Goal: Task Accomplishment & Management: Use online tool/utility

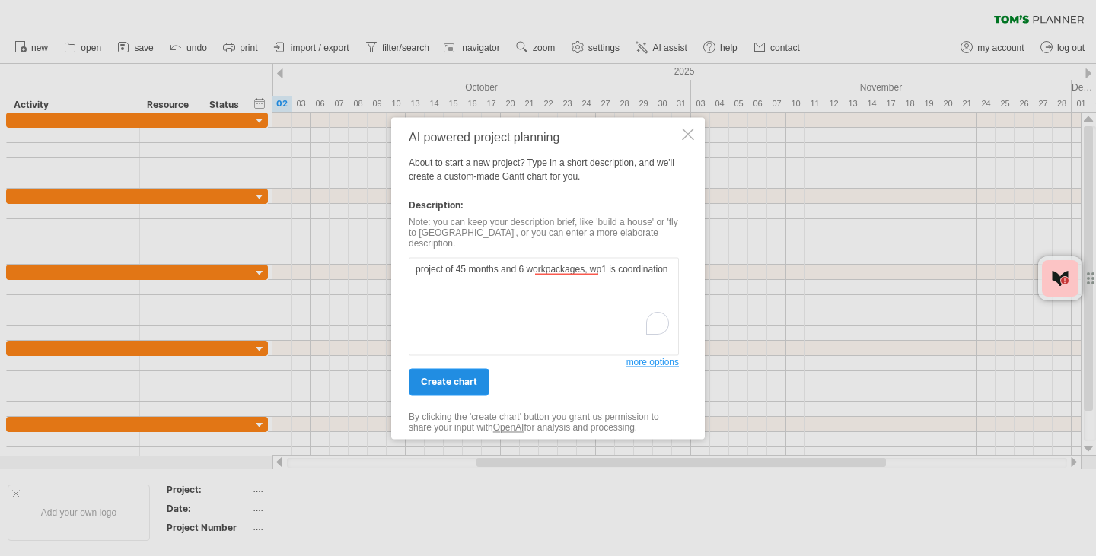
type textarea "project of 45 months and 6 workpackages, wp1 is coordination"
click at [464, 377] on span "create chart" at bounding box center [449, 381] width 56 height 11
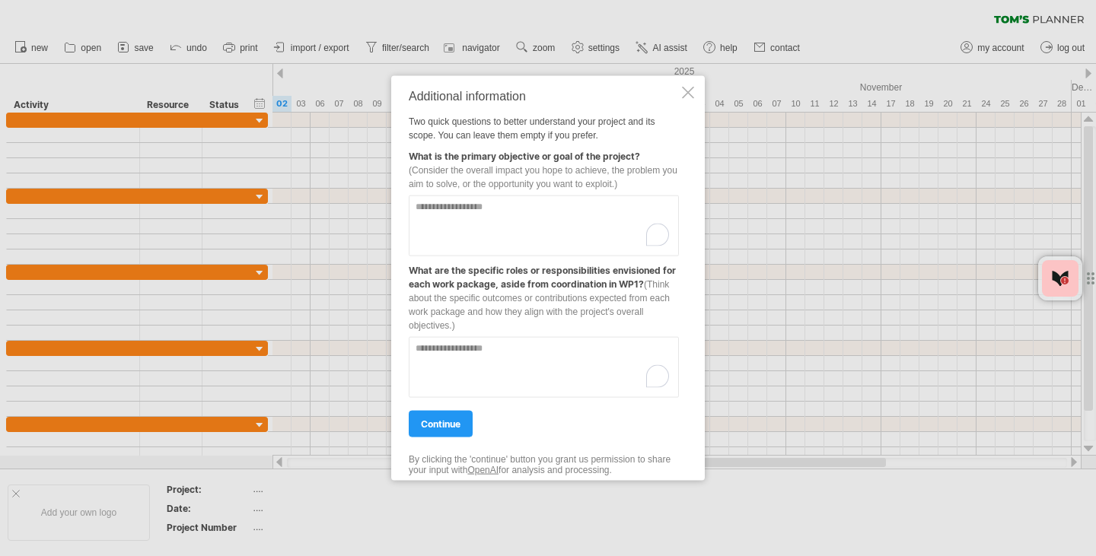
click at [493, 218] on textarea "To enrich screen reader interactions, please activate Accessibility in Grammarl…" at bounding box center [544, 225] width 270 height 61
click at [492, 219] on textarea "To enrich screen reader interactions, please activate Accessibility in Grammarl…" at bounding box center [544, 225] width 270 height 61
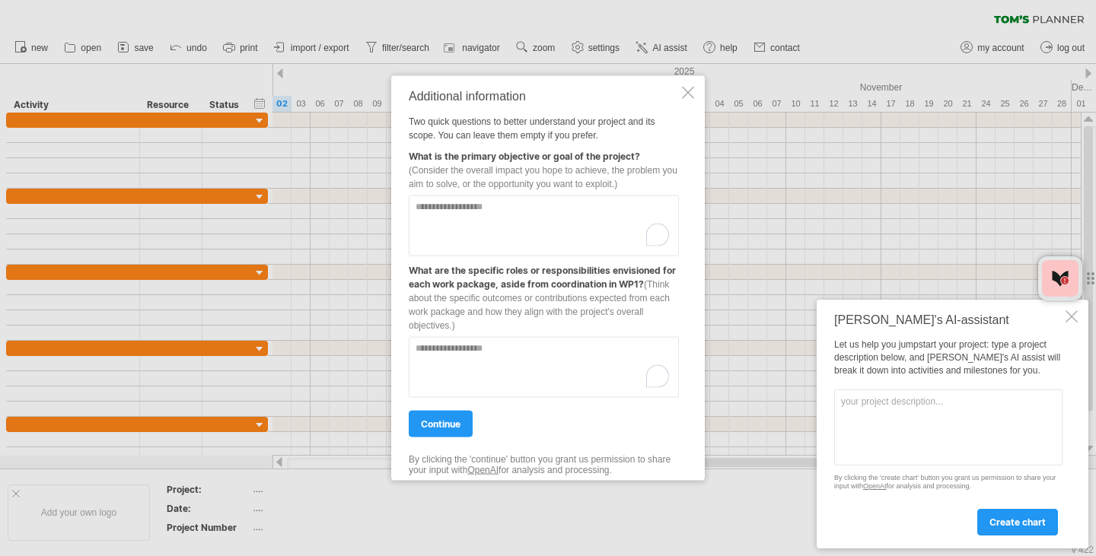
paste textarea "**********"
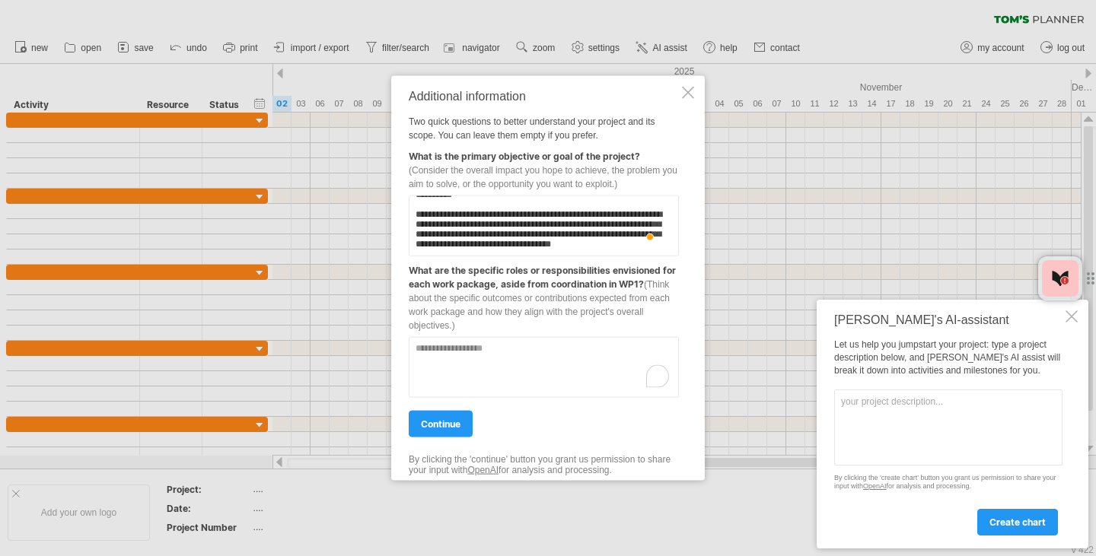
scroll to position [118, 0]
type textarea "**********"
click at [547, 379] on textarea "To enrich screen reader interactions, please activate Accessibility in Grammarl…" at bounding box center [544, 366] width 270 height 61
paste textarea "**********"
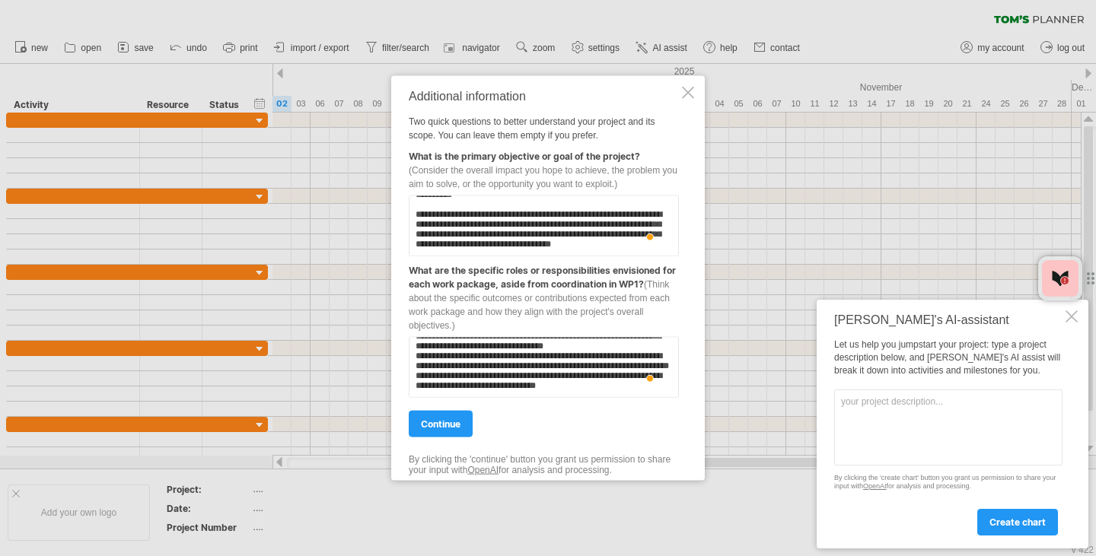
scroll to position [741, 0]
type textarea "**********"
click at [454, 420] on span "continue" at bounding box center [441, 423] width 40 height 11
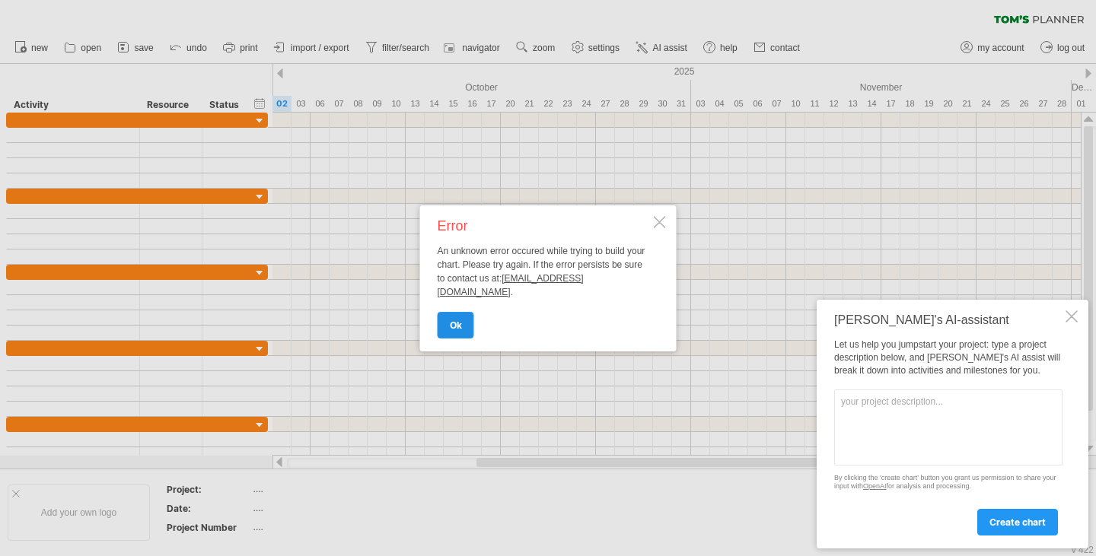
click at [462, 317] on link "ok" at bounding box center [456, 325] width 37 height 27
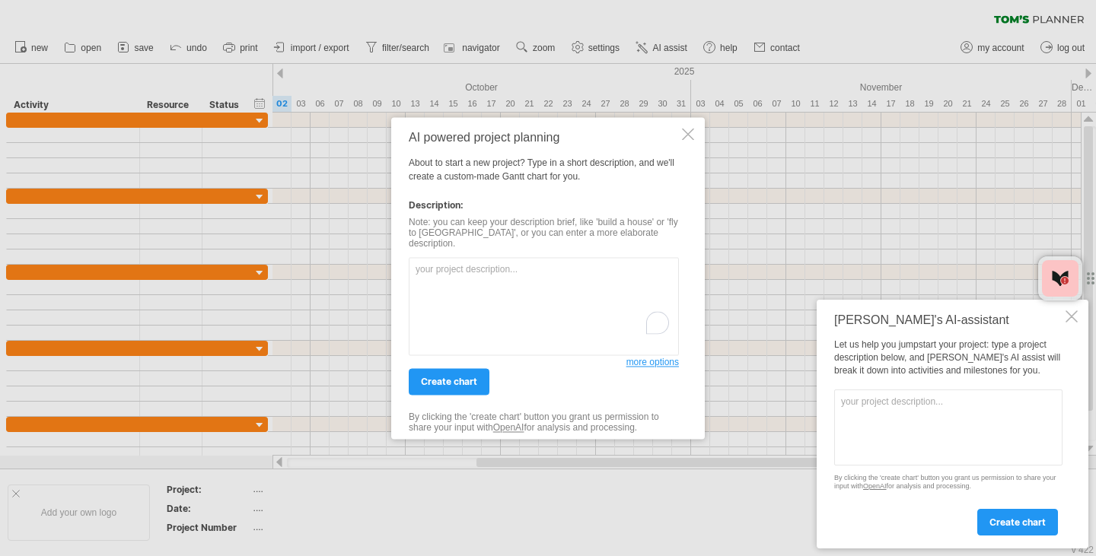
click at [462, 317] on textarea "To enrich screen reader interactions, please activate Accessibility in Grammarl…" at bounding box center [544, 306] width 270 height 98
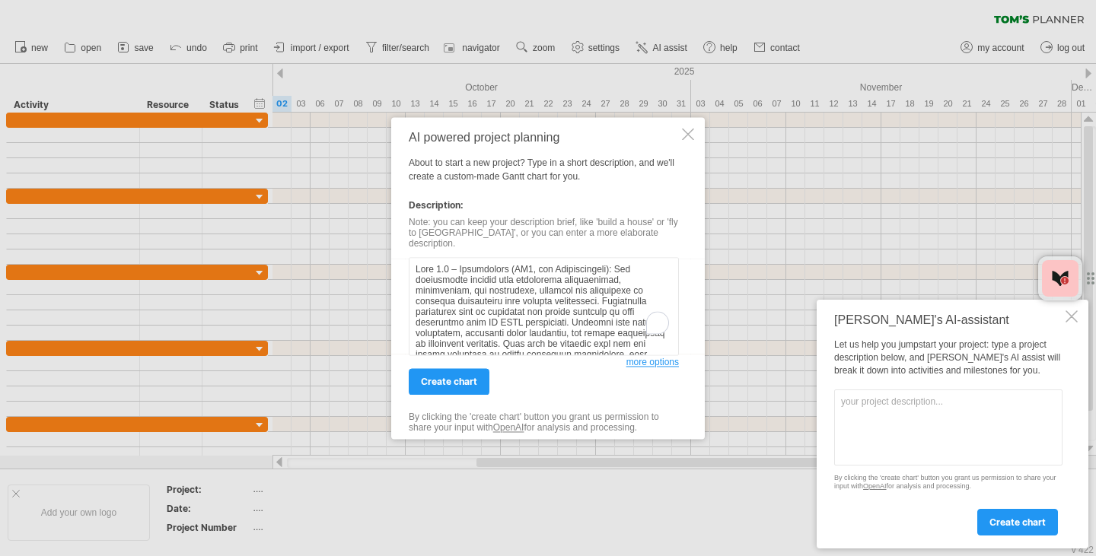
scroll to position [677, 0]
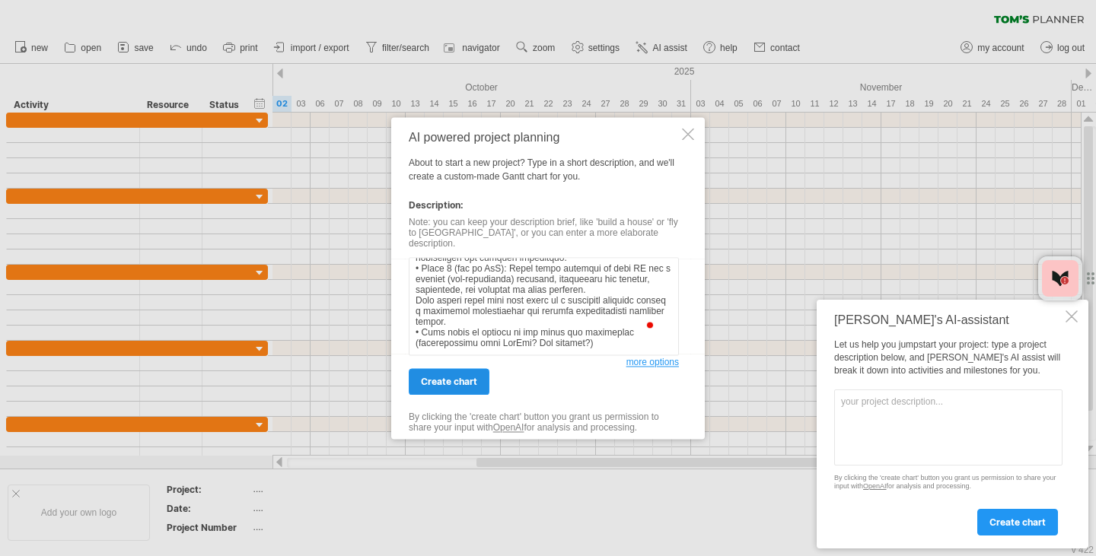
type textarea "Task 1.1 – Recruitment (UR3, all Beneficiaries): The recruitment process will p…"
click at [470, 376] on span "create chart" at bounding box center [449, 381] width 56 height 11
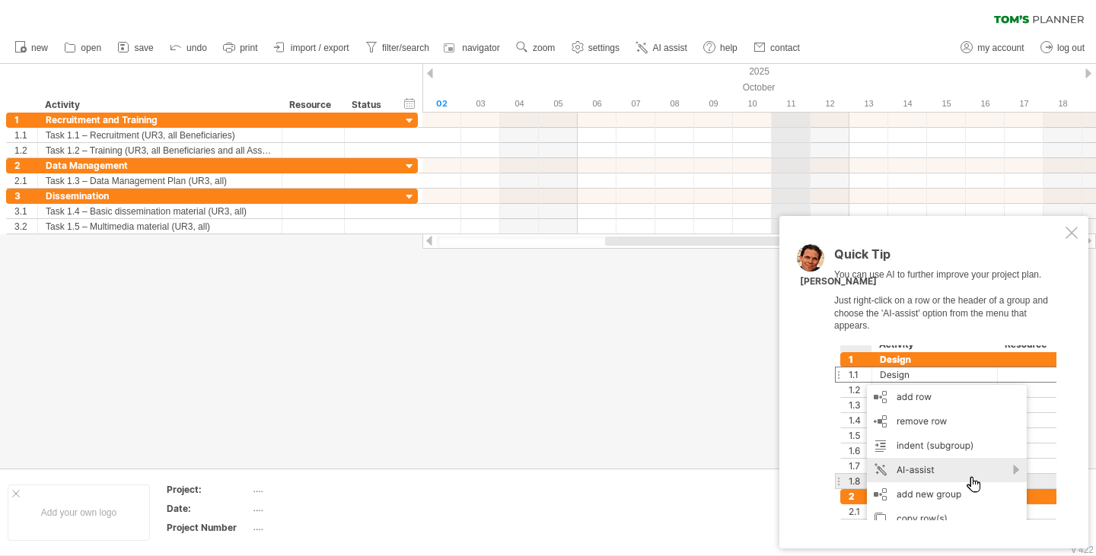
click at [772, 76] on div "2025" at bounding box center [1005, 72] width 3417 height 16
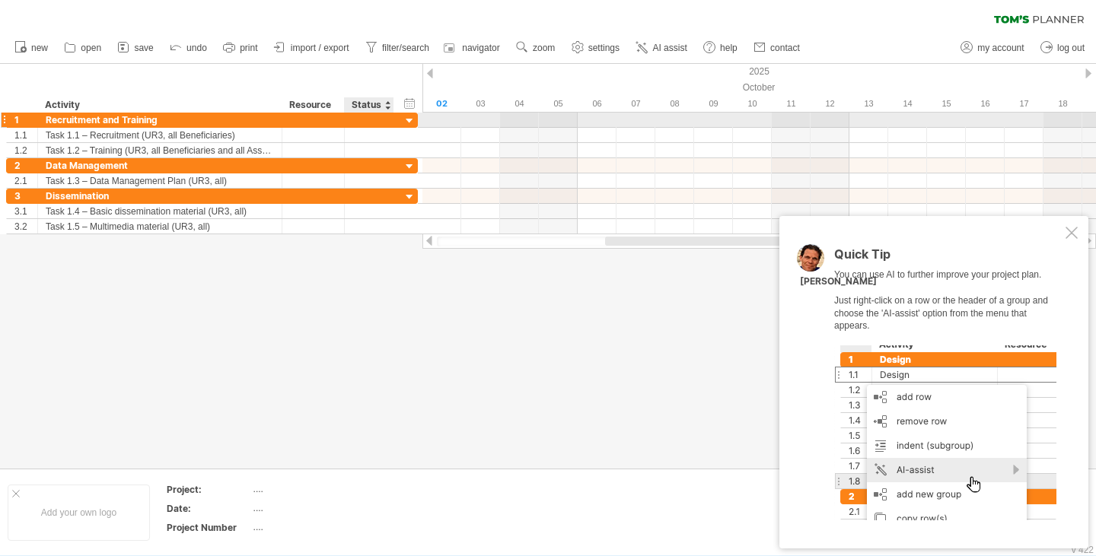
click at [409, 120] on div at bounding box center [410, 121] width 14 height 14
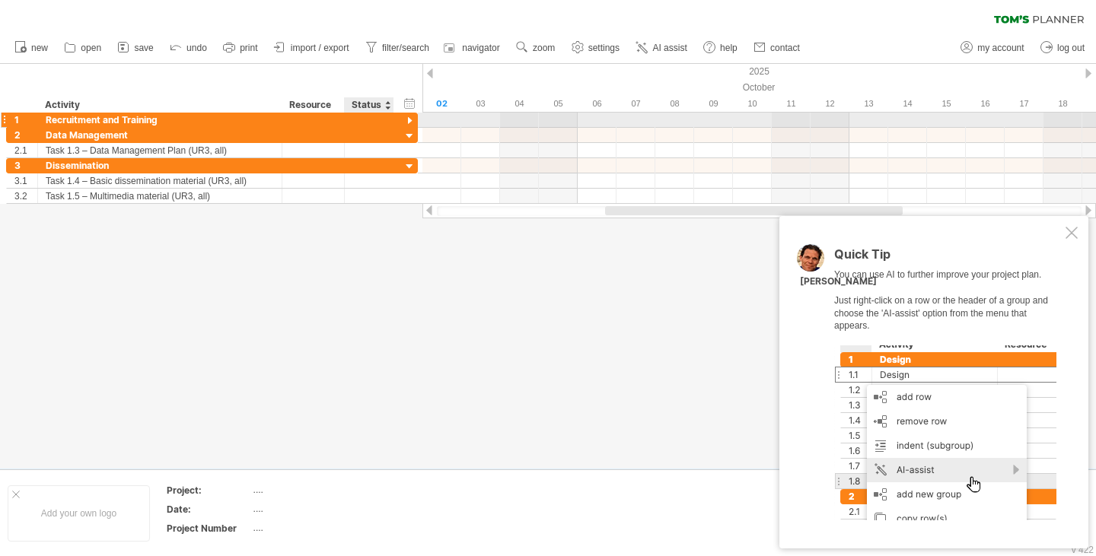
click at [409, 120] on div at bounding box center [410, 121] width 14 height 14
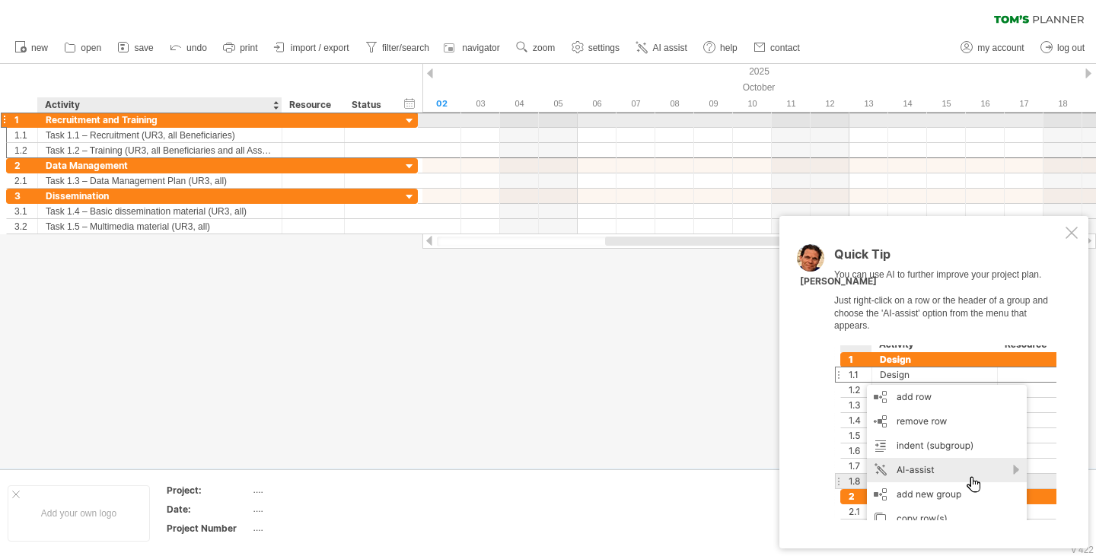
click at [101, 123] on div "Recruitment and Training" at bounding box center [160, 120] width 228 height 14
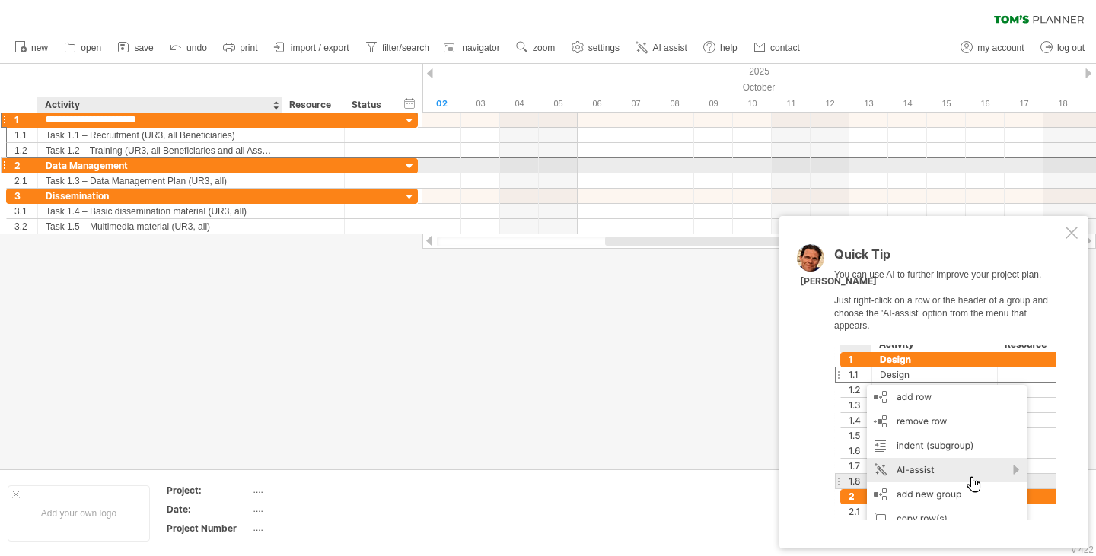
click at [75, 164] on div "Data Management" at bounding box center [160, 165] width 228 height 14
click at [5, 165] on div at bounding box center [4, 166] width 6 height 16
click at [407, 164] on div at bounding box center [410, 167] width 14 height 14
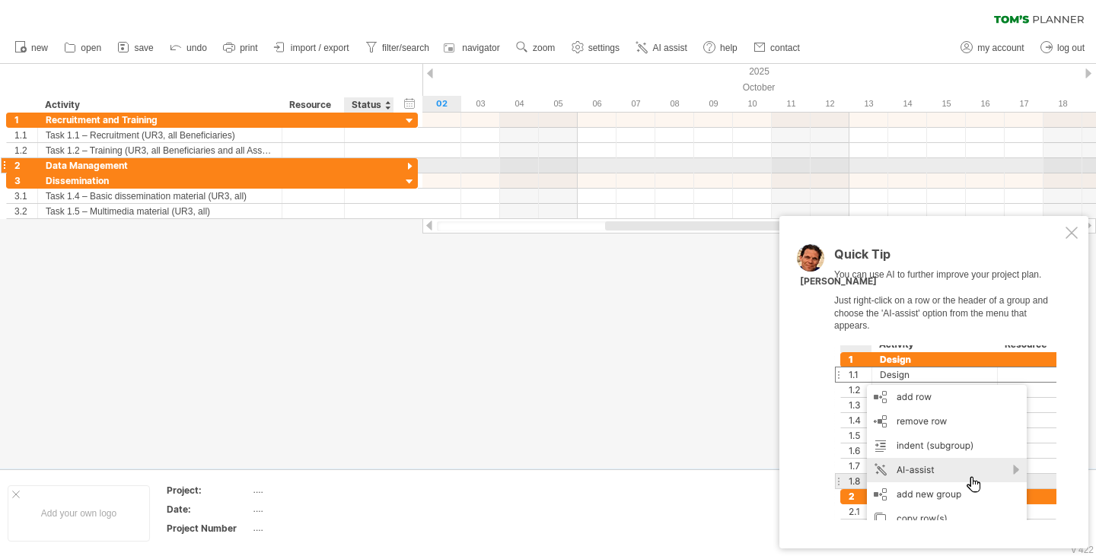
click at [407, 164] on div at bounding box center [410, 167] width 14 height 14
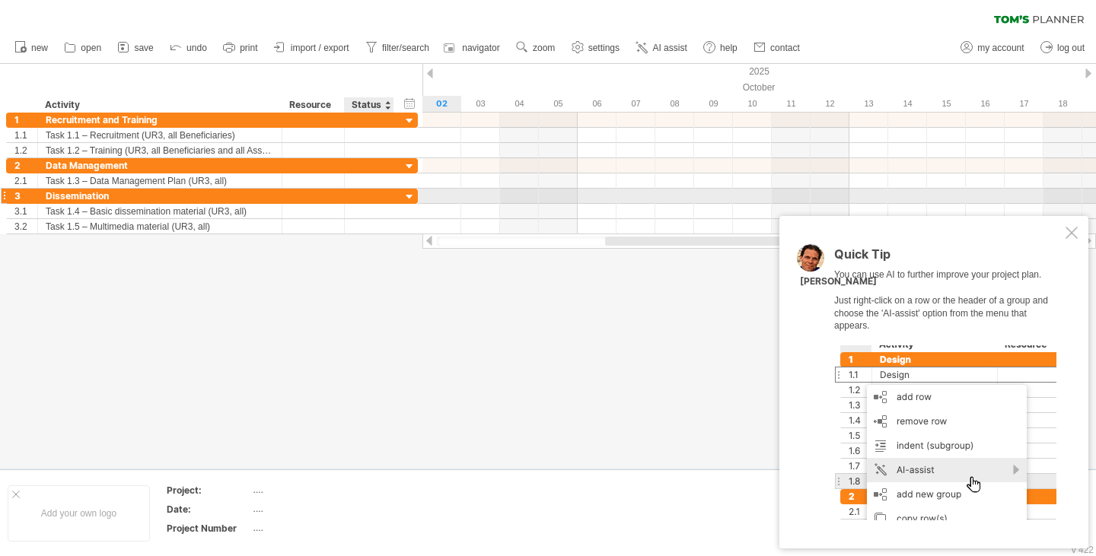
click at [412, 191] on div at bounding box center [410, 197] width 14 height 14
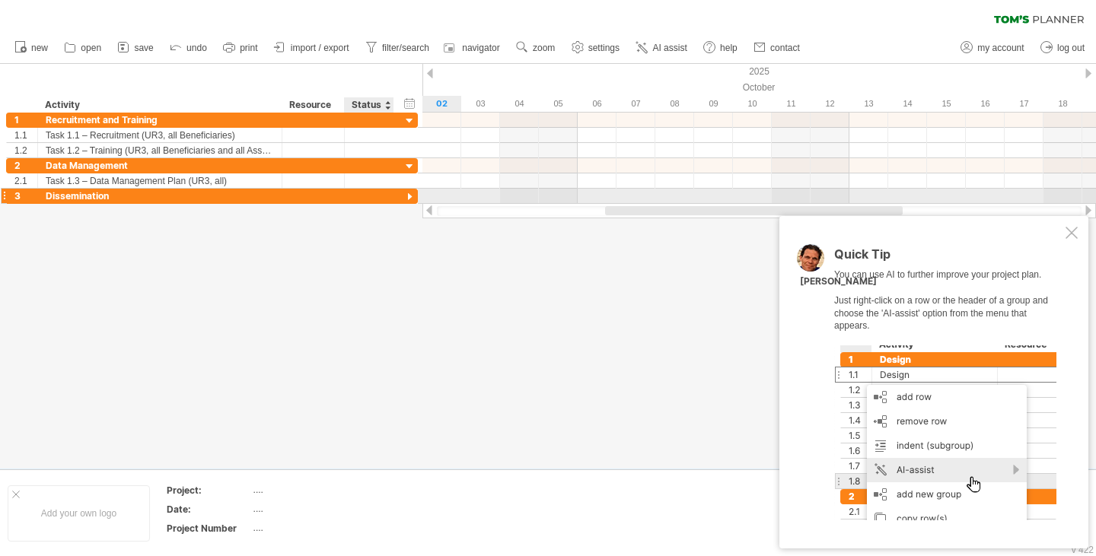
click at [412, 191] on div at bounding box center [410, 197] width 14 height 14
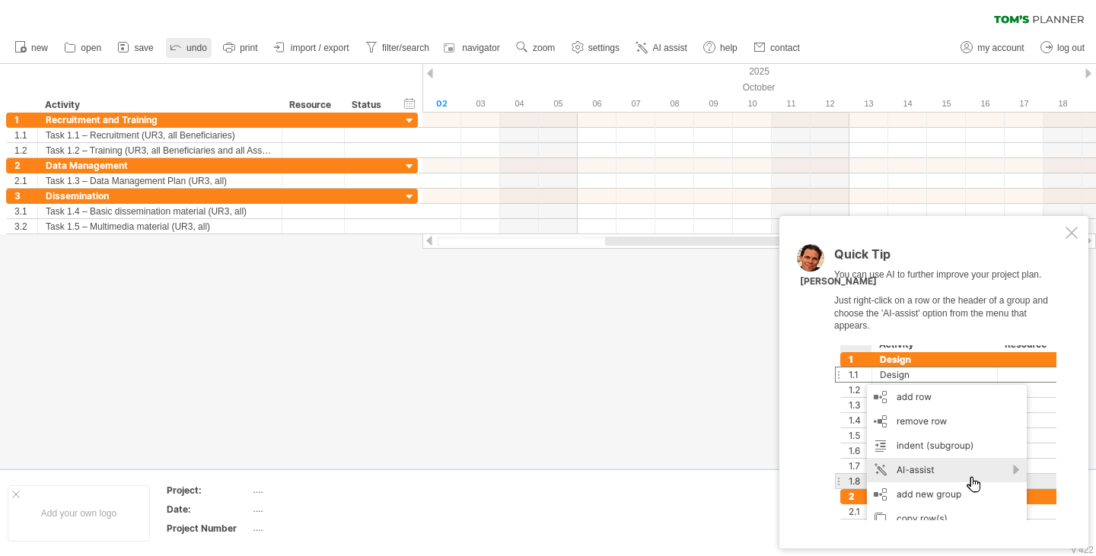
click at [199, 44] on span "undo" at bounding box center [197, 48] width 21 height 11
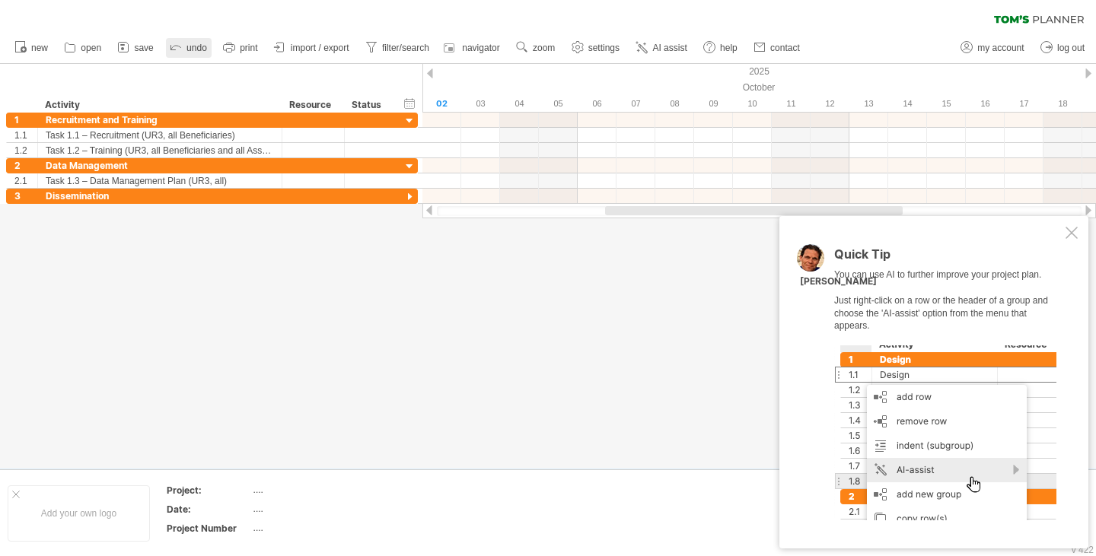
click at [199, 44] on span "undo" at bounding box center [197, 48] width 21 height 11
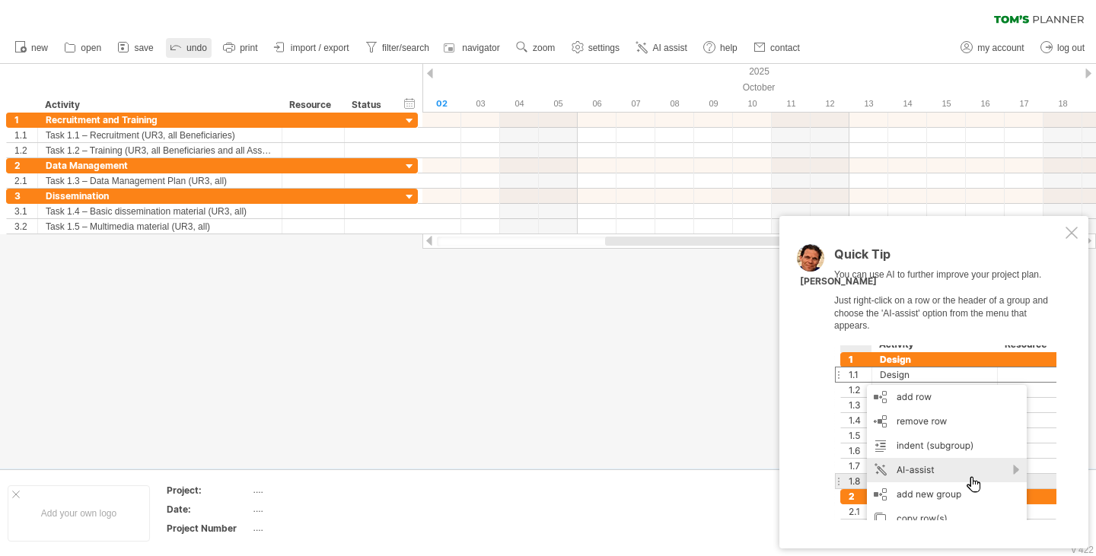
click at [199, 44] on span "undo" at bounding box center [197, 48] width 21 height 11
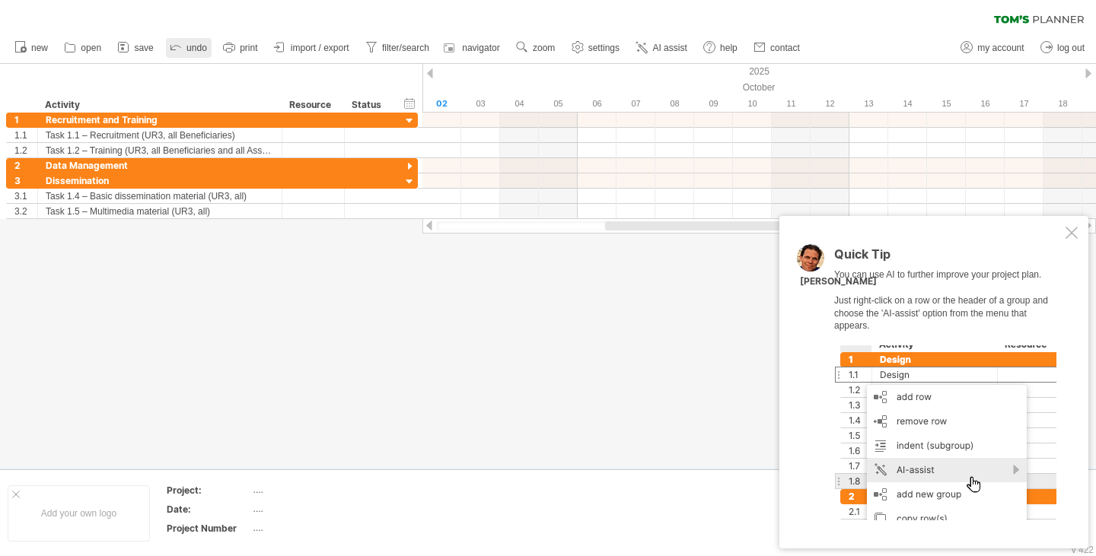
click at [199, 44] on span "undo" at bounding box center [197, 48] width 21 height 11
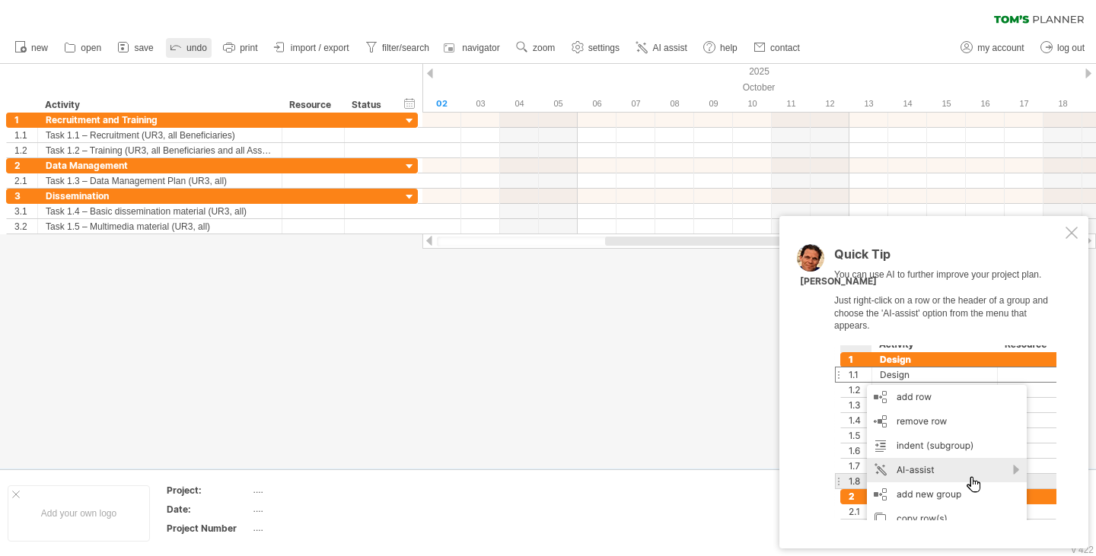
click at [199, 44] on span "undo" at bounding box center [197, 48] width 21 height 11
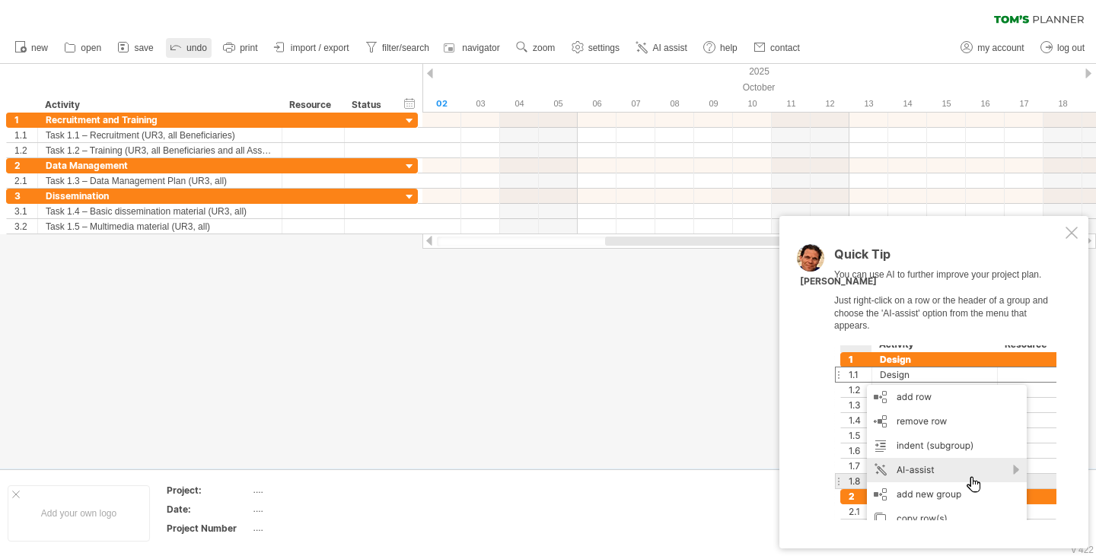
click at [199, 44] on span "undo" at bounding box center [197, 48] width 21 height 11
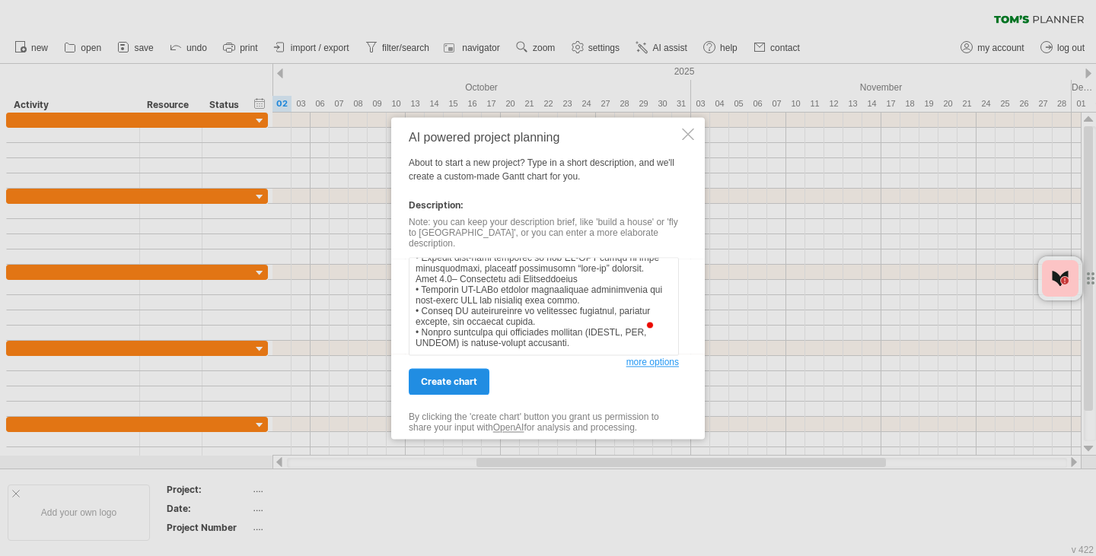
scroll to position [3194, 0]
type textarea "LO2 Ipsumdolorsi A5– C10 (A25) Elit seddoeiusmo TE2 Incididuntut LAB ETd magnaa…"
click at [462, 377] on span "create chart" at bounding box center [449, 381] width 56 height 11
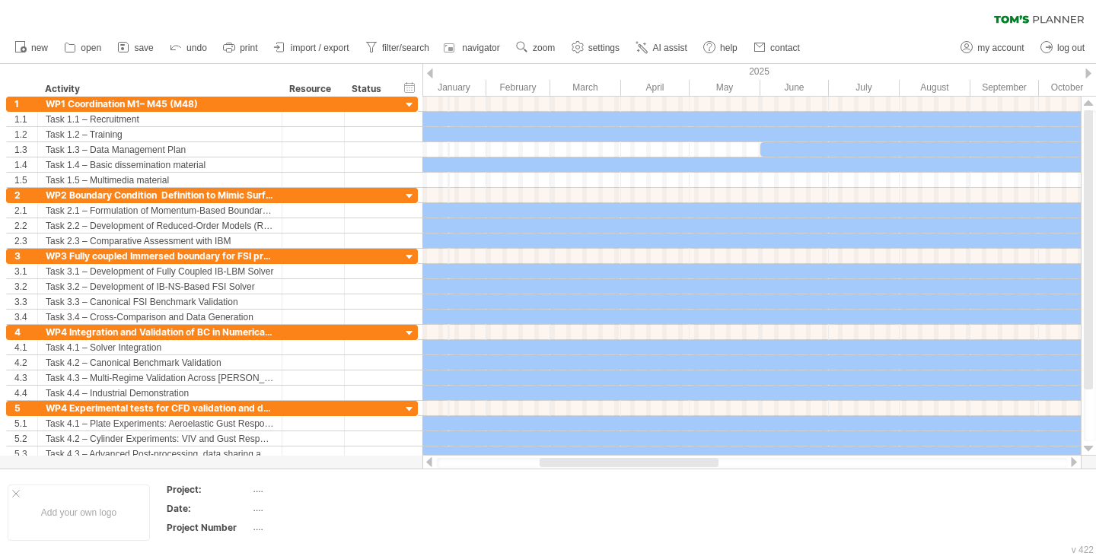
click at [448, 83] on div "January" at bounding box center [451, 88] width 71 height 16
drag, startPoint x: 554, startPoint y: 462, endPoint x: 556, endPoint y: 346, distance: 116.5
click at [556, 346] on div "Trying to reach [DOMAIN_NAME] Connected again... 0% clear filter new 1" at bounding box center [548, 278] width 1096 height 556
click at [767, 75] on div "2025" at bounding box center [826, 72] width 834 height 16
click at [713, 92] on div "May" at bounding box center [718, 88] width 71 height 16
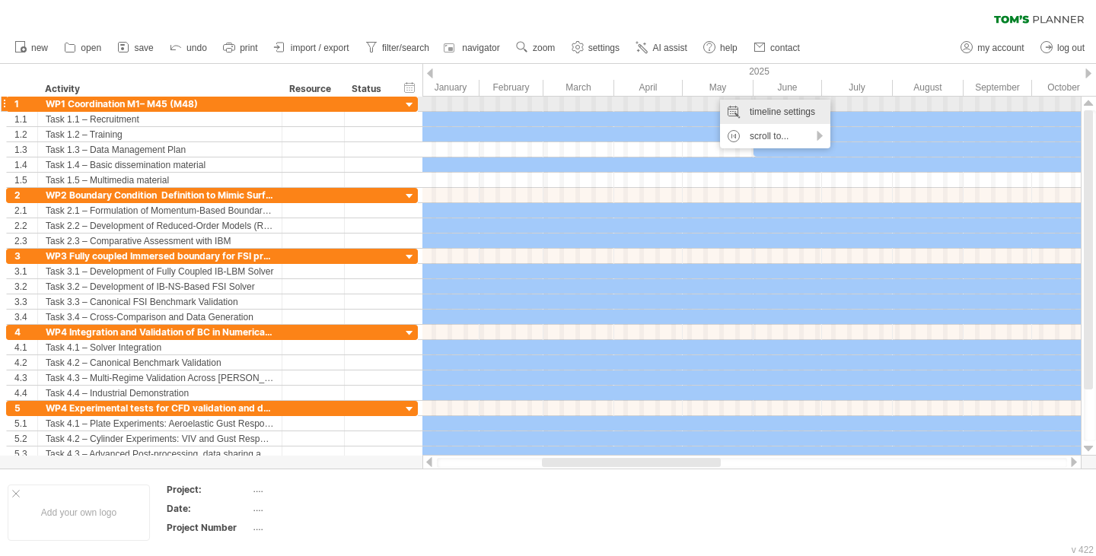
click at [747, 110] on div "timeline settings" at bounding box center [775, 112] width 110 height 24
select select "*"
select select "**"
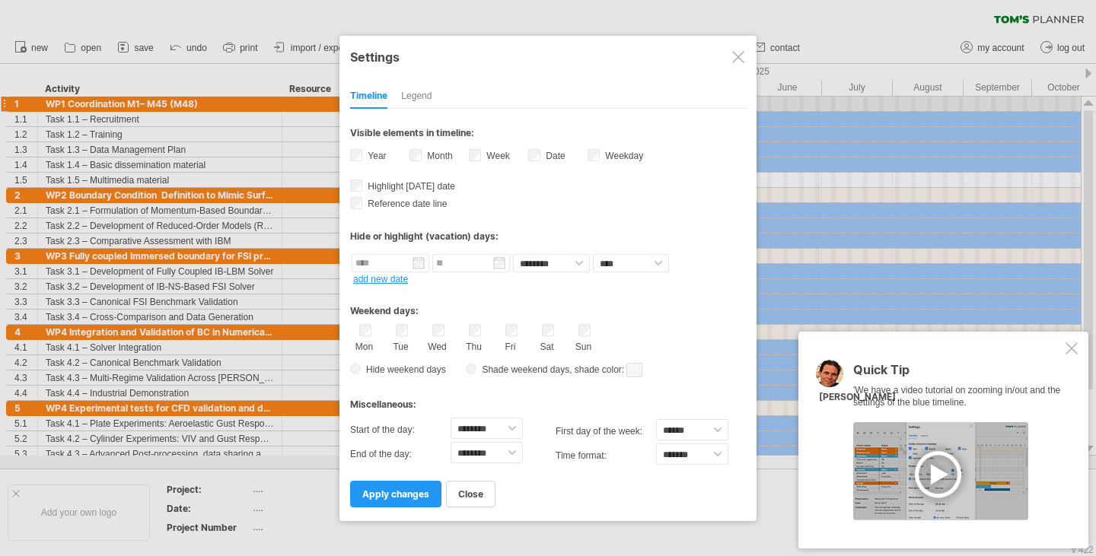
click at [412, 97] on div "Legend" at bounding box center [416, 97] width 30 height 24
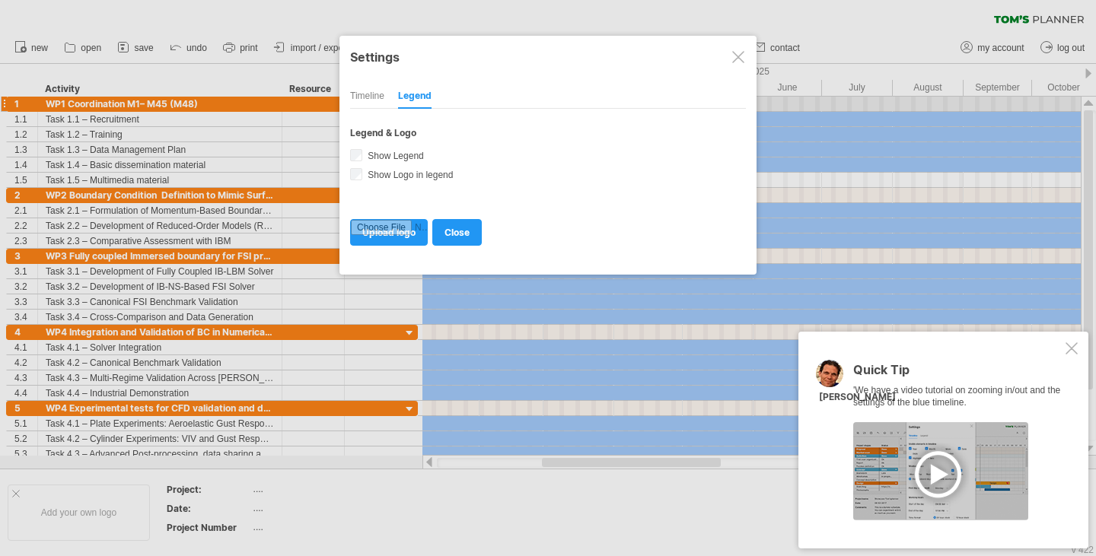
click at [374, 87] on div "Timeline" at bounding box center [367, 97] width 34 height 24
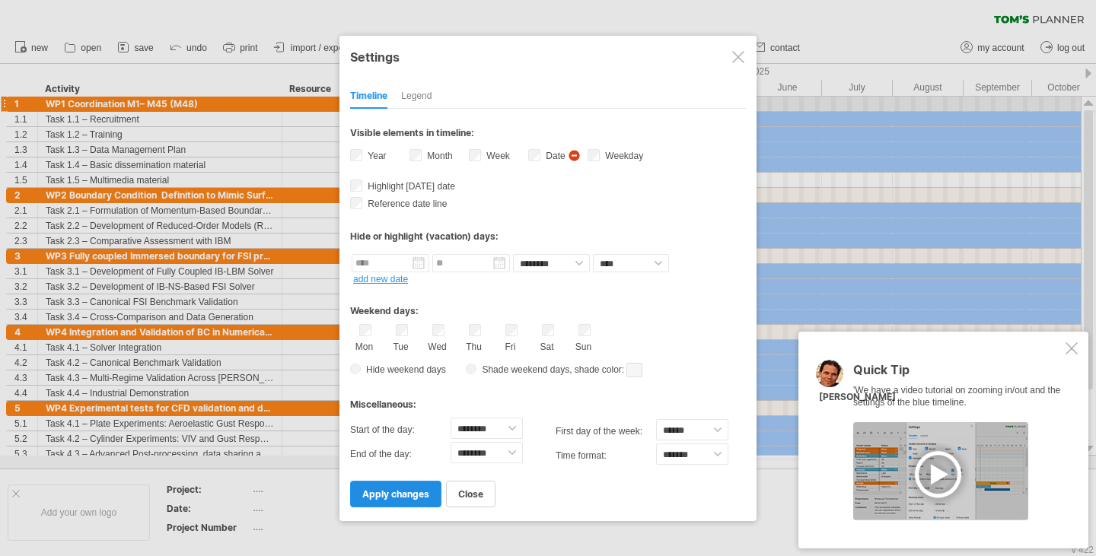
click at [379, 490] on span "apply changes" at bounding box center [395, 494] width 67 height 11
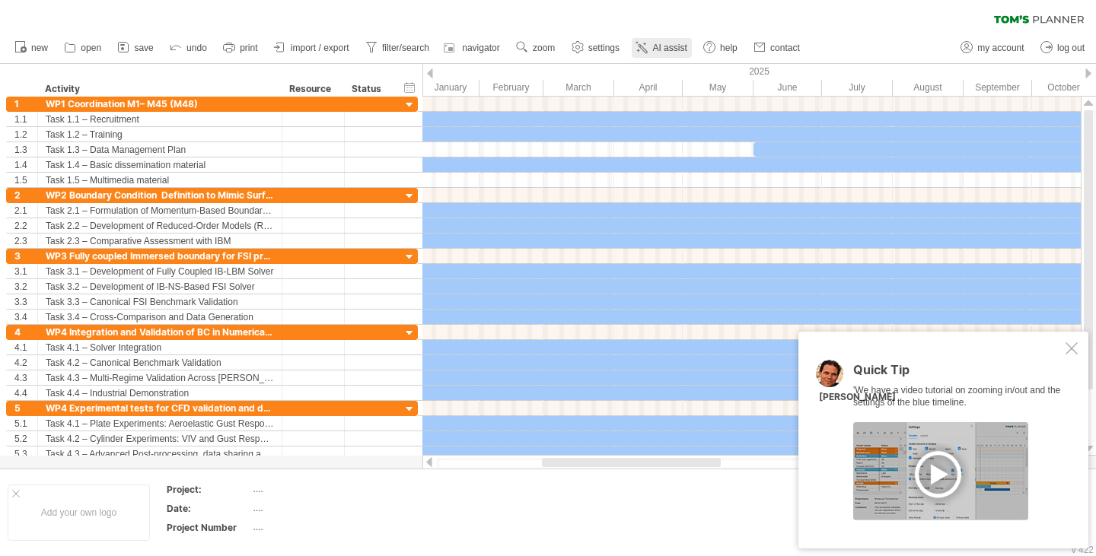
click at [650, 44] on link "AI assist" at bounding box center [661, 48] width 59 height 20
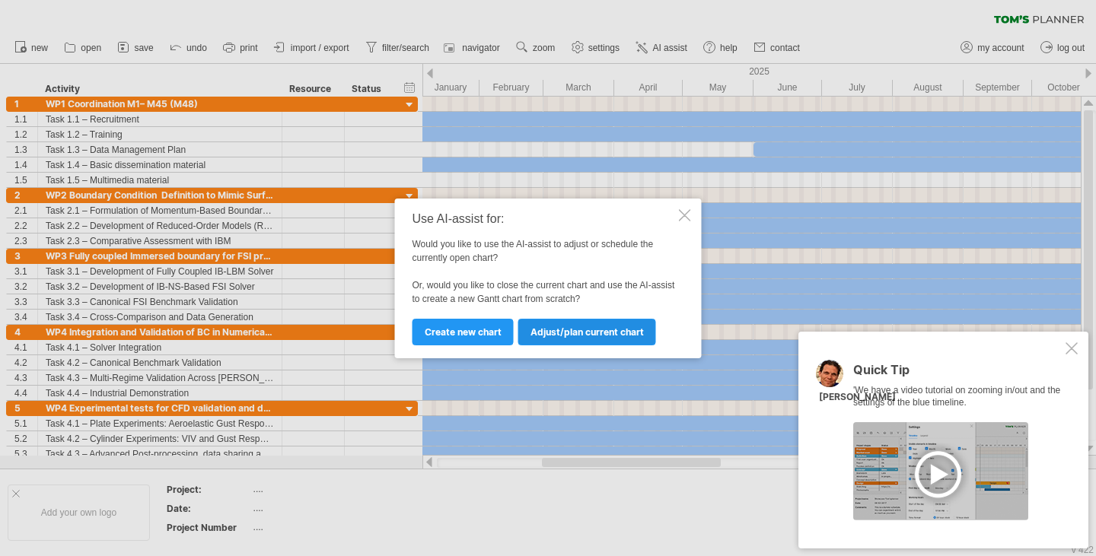
click at [597, 332] on span "Adjust/plan current chart" at bounding box center [587, 332] width 113 height 11
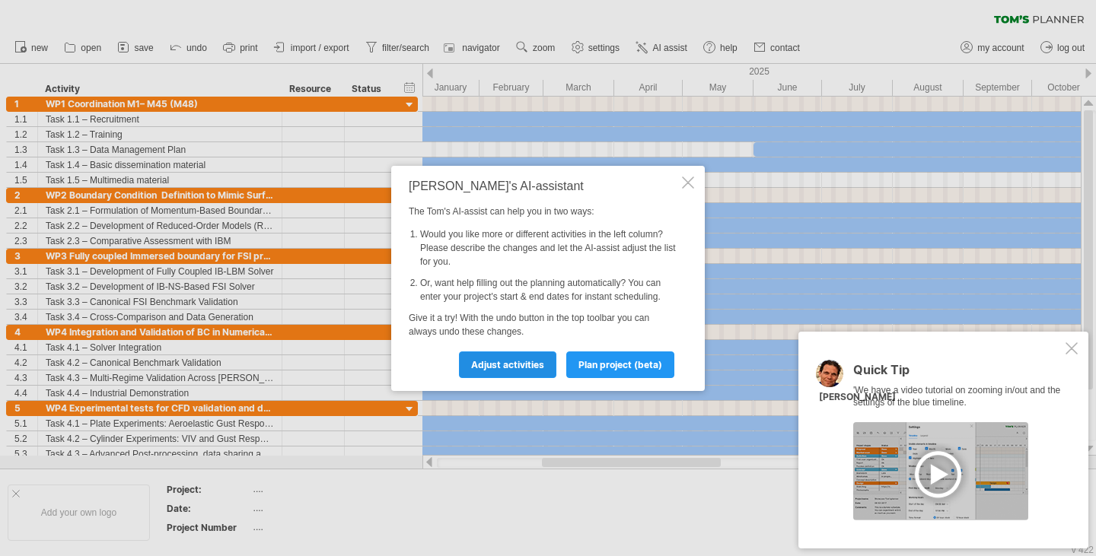
click at [533, 365] on span "Adjust activities" at bounding box center [507, 364] width 73 height 11
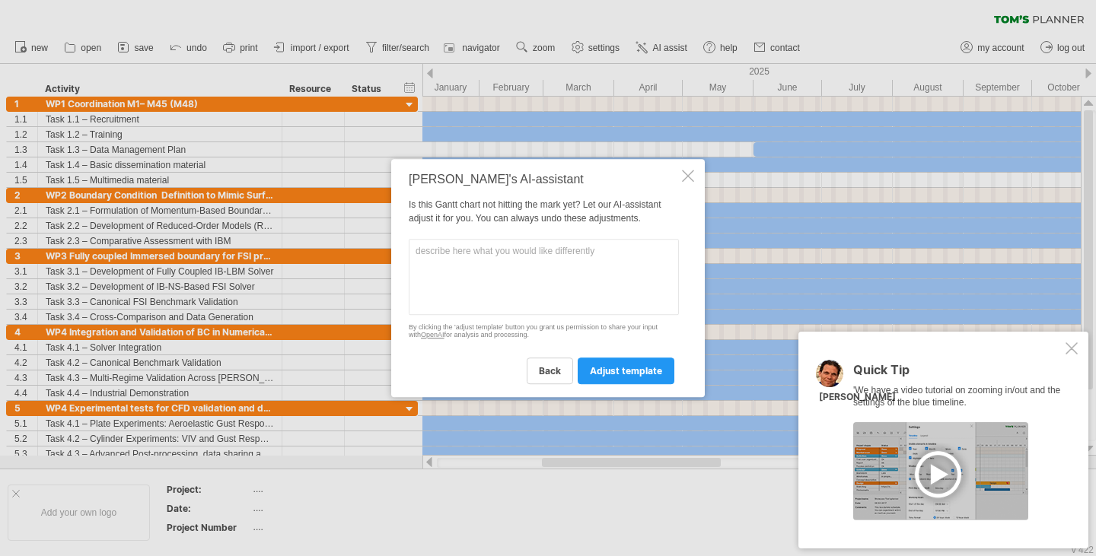
click at [552, 266] on textarea at bounding box center [544, 277] width 270 height 76
type textarea "remove the months and try to be more generic"
click at [602, 369] on span "adjust template" at bounding box center [626, 370] width 72 height 11
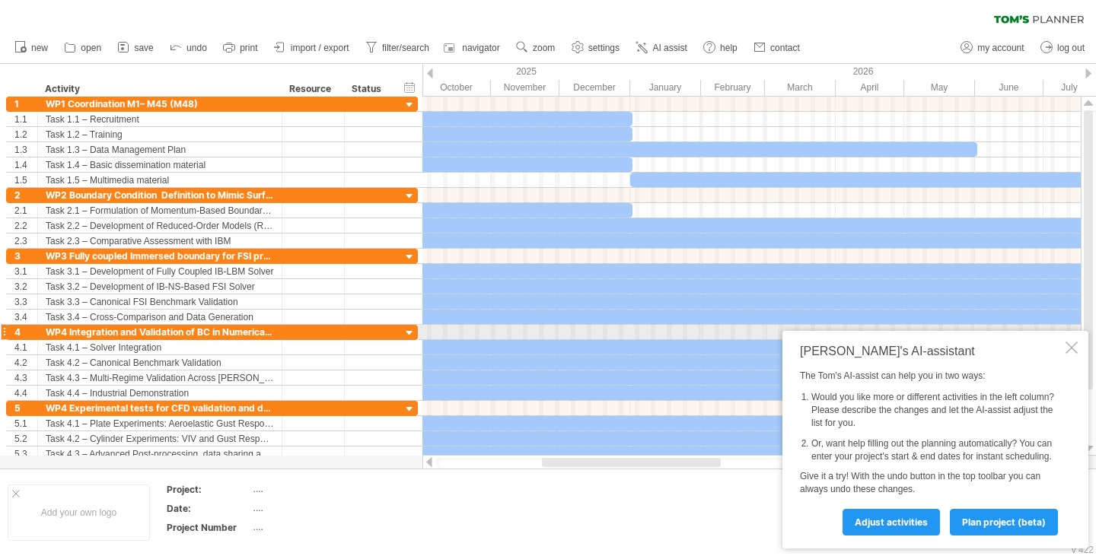
click at [1072, 342] on div at bounding box center [1072, 348] width 12 height 12
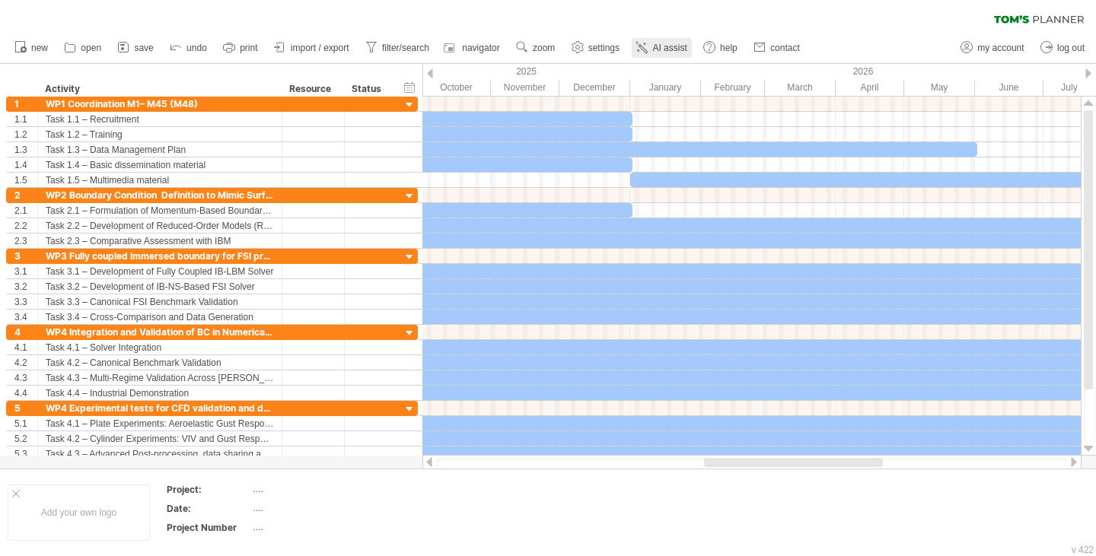
click at [655, 43] on span "AI assist" at bounding box center [669, 48] width 34 height 11
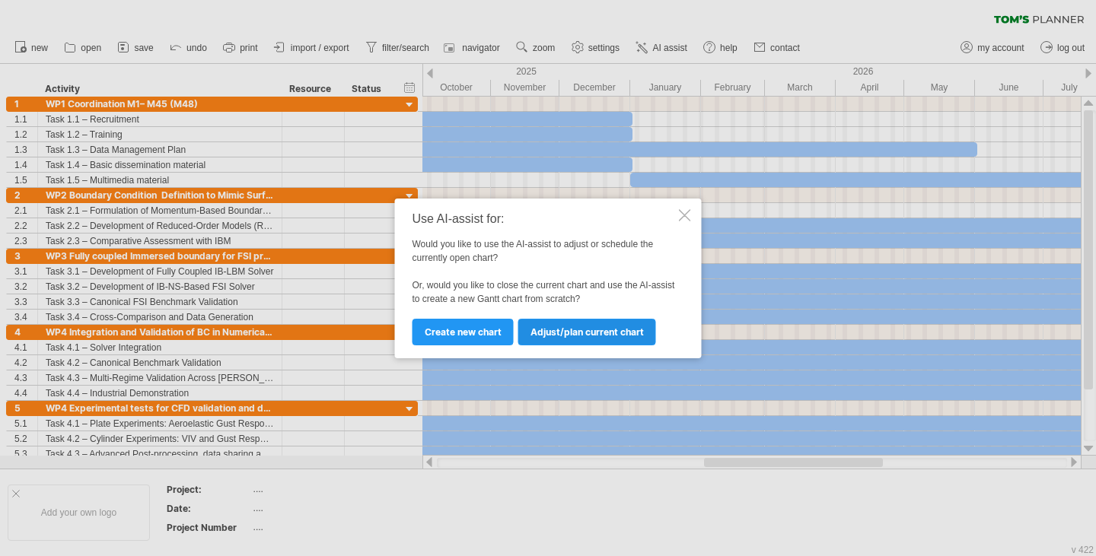
click at [566, 335] on span "Adjust/plan current chart" at bounding box center [587, 332] width 113 height 11
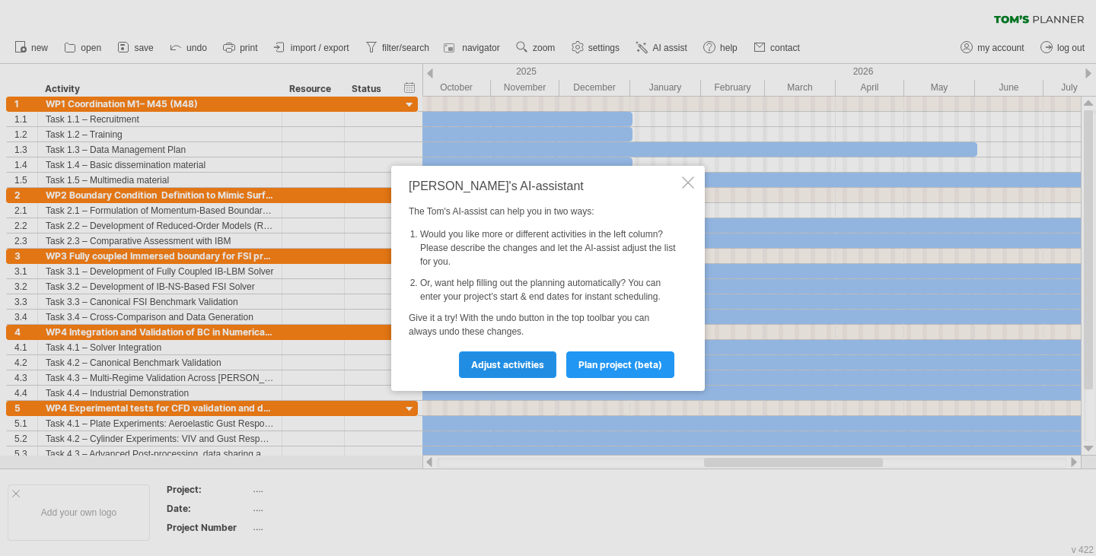
click at [524, 363] on span "Adjust activities" at bounding box center [507, 364] width 73 height 11
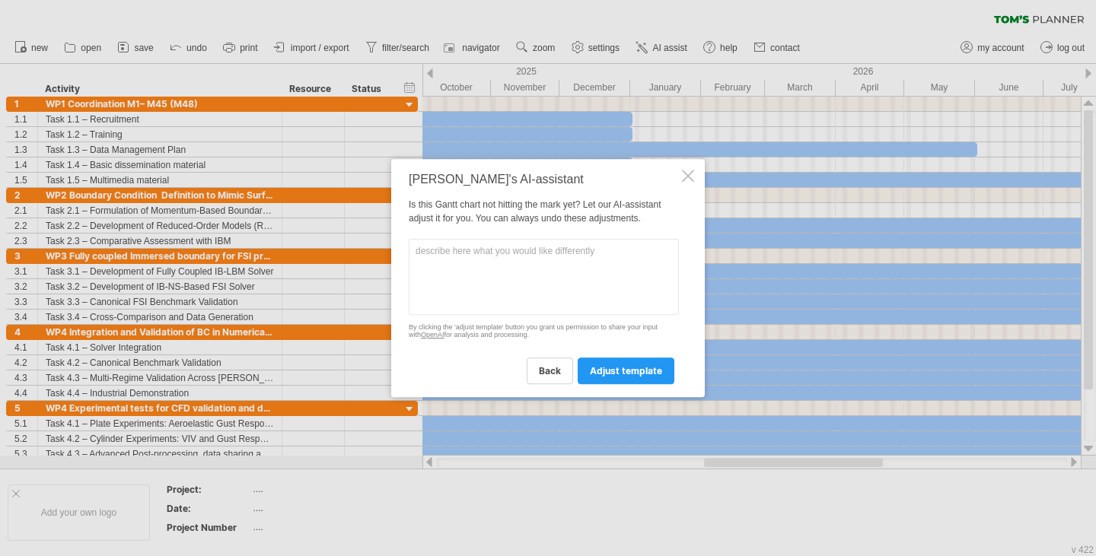
click at [583, 279] on textarea at bounding box center [544, 277] width 270 height 76
type textarea "r"
type textarea "remove the name of the months and use the trimesters the project is of 45 months"
click at [617, 362] on link "adjust template" at bounding box center [626, 371] width 97 height 27
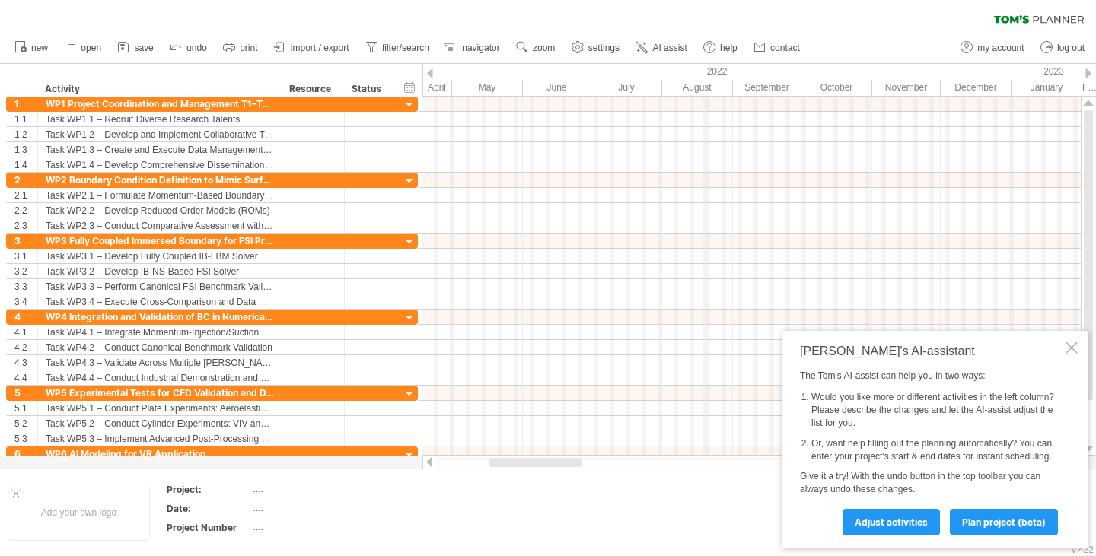
click at [706, 72] on div "2022" at bounding box center [595, 72] width 834 height 16
click at [761, 80] on div "September" at bounding box center [767, 88] width 69 height 16
click at [445, 85] on div "April" at bounding box center [418, 88] width 69 height 16
click at [415, 86] on div "hide start/end/duration show start/end/duration" at bounding box center [410, 87] width 14 height 16
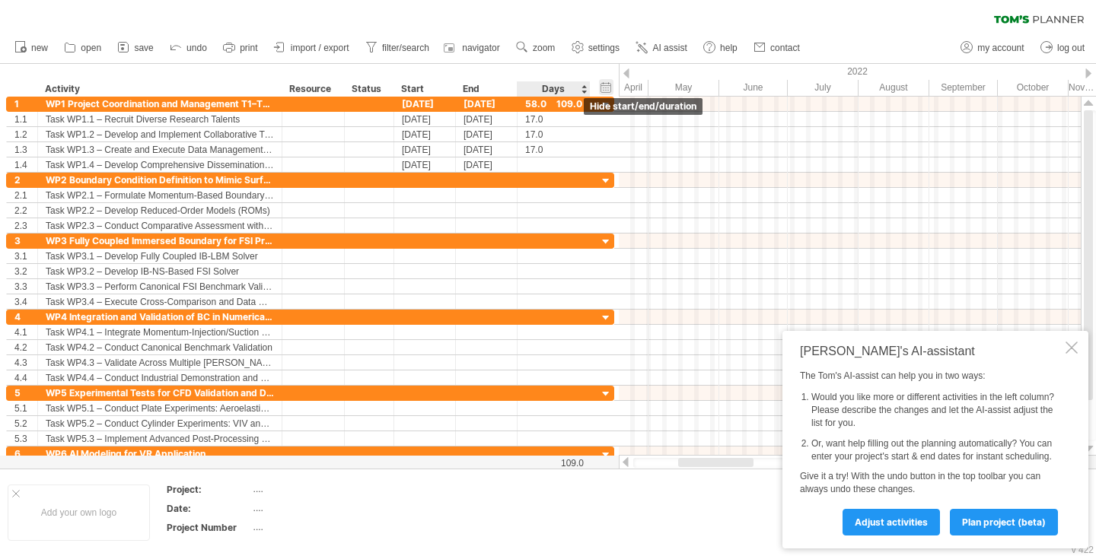
click at [605, 91] on div "hide start/end/duration show start/end/duration" at bounding box center [606, 87] width 14 height 16
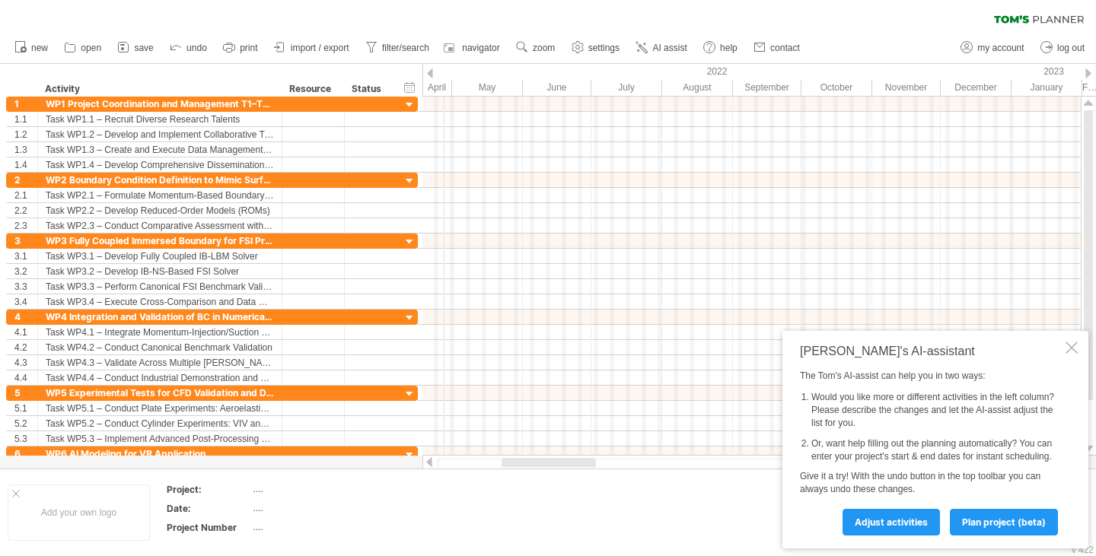
click at [443, 85] on div "April" at bounding box center [418, 88] width 69 height 16
click at [473, 88] on div "May" at bounding box center [487, 88] width 71 height 16
click at [585, 76] on div "2022" at bounding box center [595, 72] width 834 height 16
click at [849, 75] on div "2022" at bounding box center [595, 72] width 834 height 16
drag, startPoint x: 849, startPoint y: 75, endPoint x: 811, endPoint y: 70, distance: 38.4
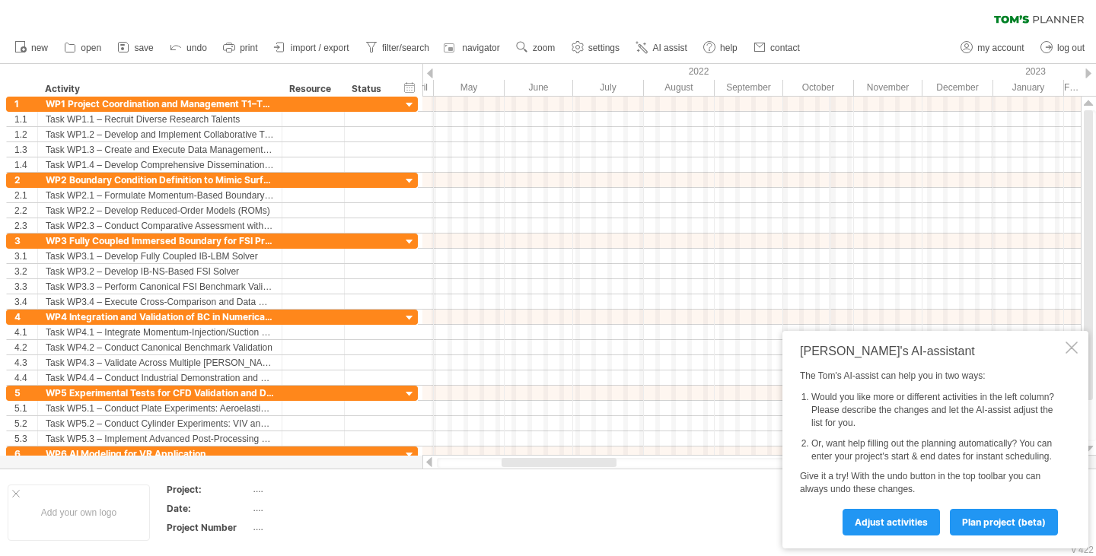
click at [811, 70] on div "2022" at bounding box center [577, 72] width 834 height 16
click at [608, 46] on span "settings" at bounding box center [603, 48] width 31 height 11
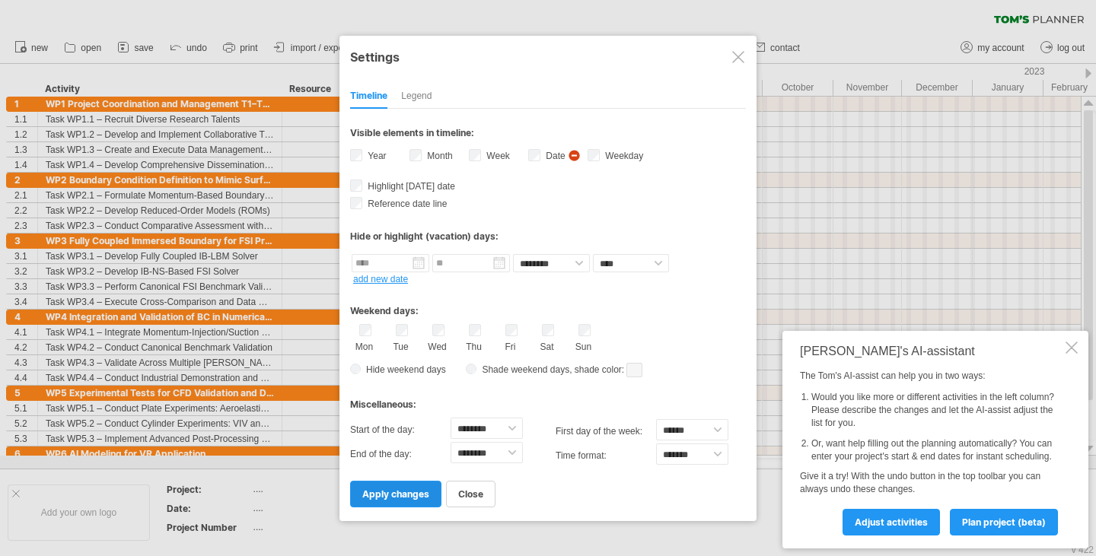
click at [388, 494] on span "apply changes" at bounding box center [395, 494] width 67 height 11
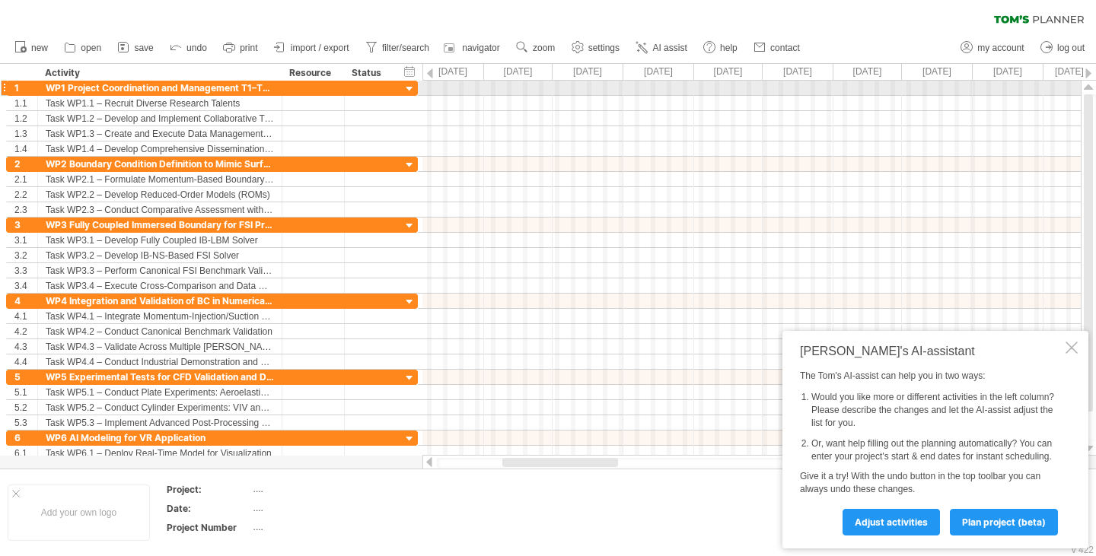
drag, startPoint x: 388, startPoint y: 494, endPoint x: 494, endPoint y: 73, distance: 434.1
click at [494, 73] on div "Trying to reach [DOMAIN_NAME] Connected again... 0% clear filter new 1" at bounding box center [548, 278] width 1096 height 556
click at [452, 79] on div "[DATE]" at bounding box center [448, 72] width 71 height 16
click at [453, 68] on div "[DATE]" at bounding box center [448, 72] width 71 height 16
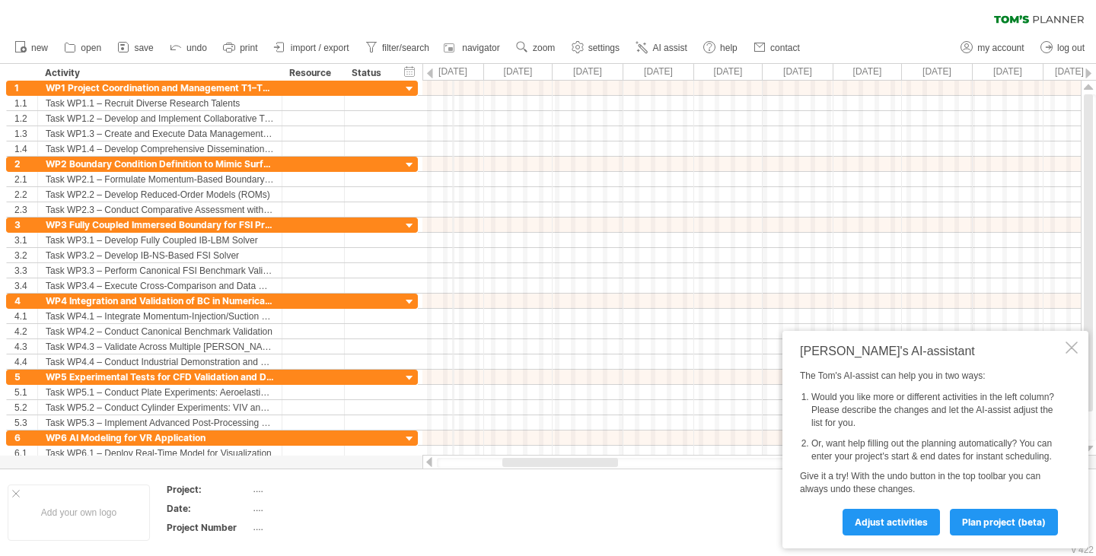
click at [453, 68] on div "[DATE]" at bounding box center [448, 72] width 71 height 16
click at [409, 69] on div "hide start/end/duration show start/end/duration" at bounding box center [410, 71] width 14 height 16
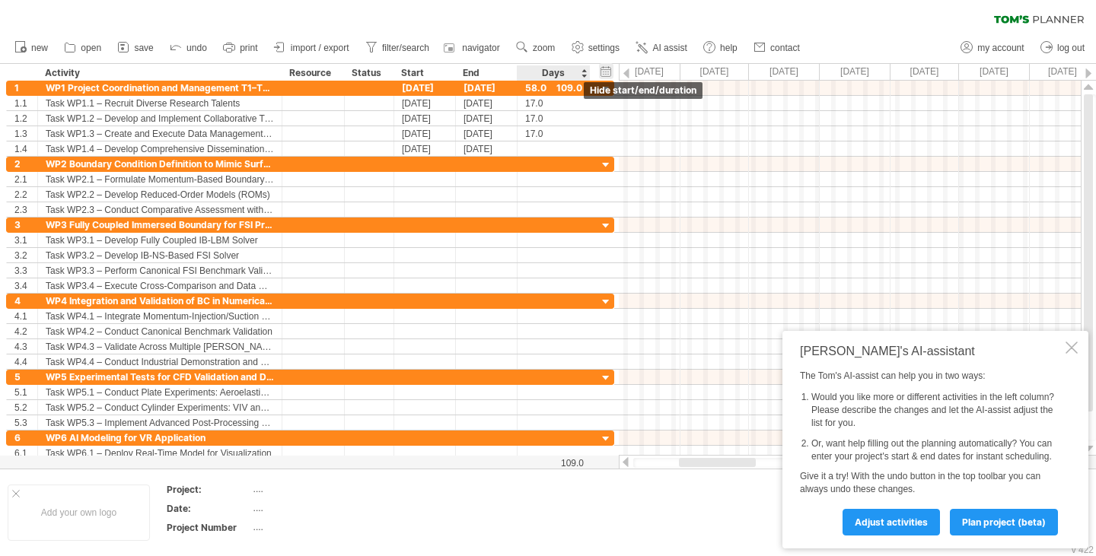
click at [607, 72] on div "hide start/end/duration show start/end/duration" at bounding box center [606, 71] width 14 height 16
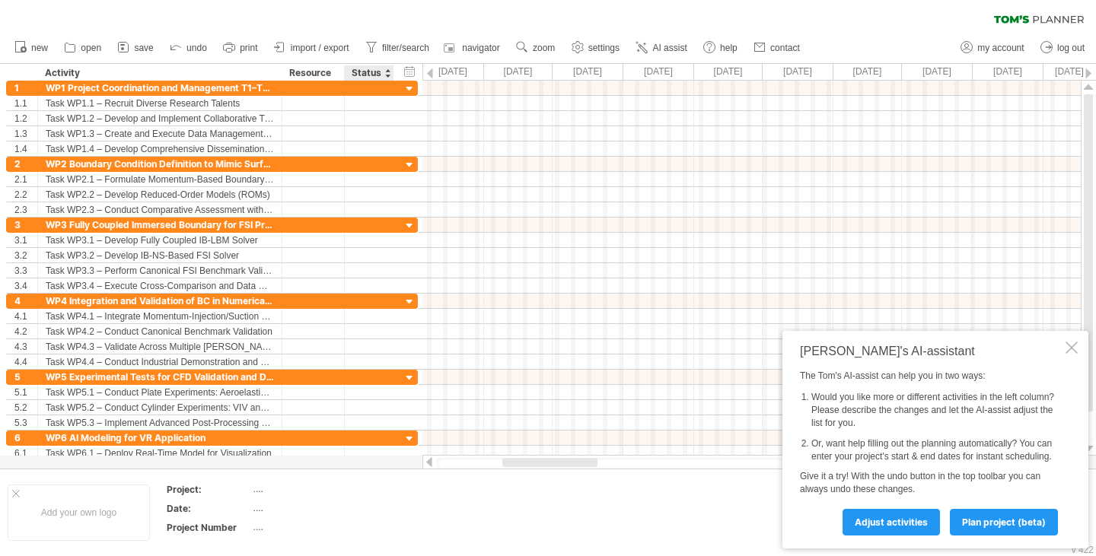
click at [362, 73] on div "Status" at bounding box center [368, 72] width 33 height 15
click at [293, 70] on div "Resource" at bounding box center [312, 72] width 46 height 15
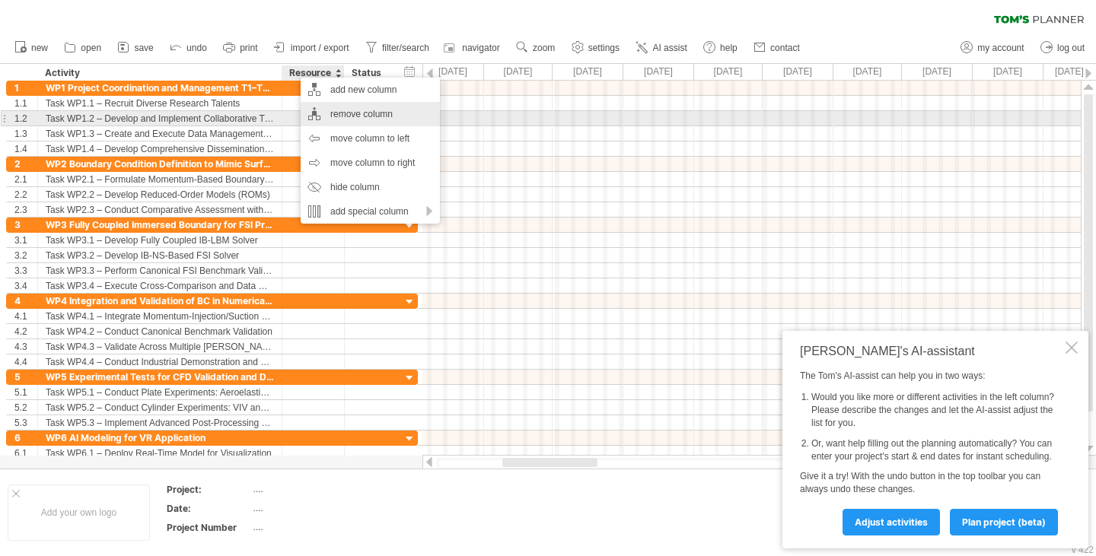
click at [366, 116] on div "remove column" at bounding box center [370, 114] width 139 height 24
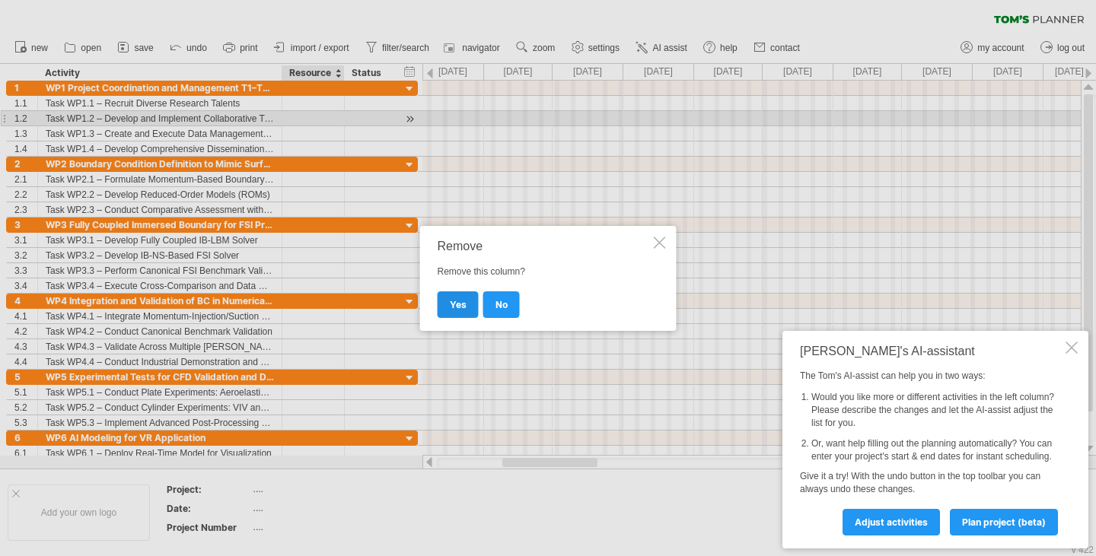
click at [469, 299] on link "yes" at bounding box center [458, 305] width 41 height 27
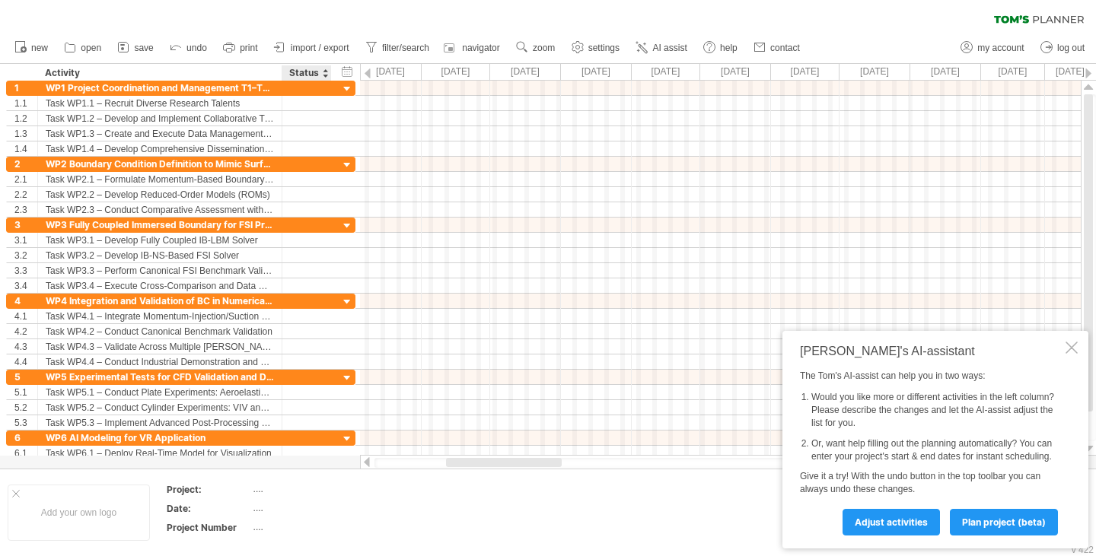
click at [304, 68] on div "Status" at bounding box center [305, 72] width 33 height 15
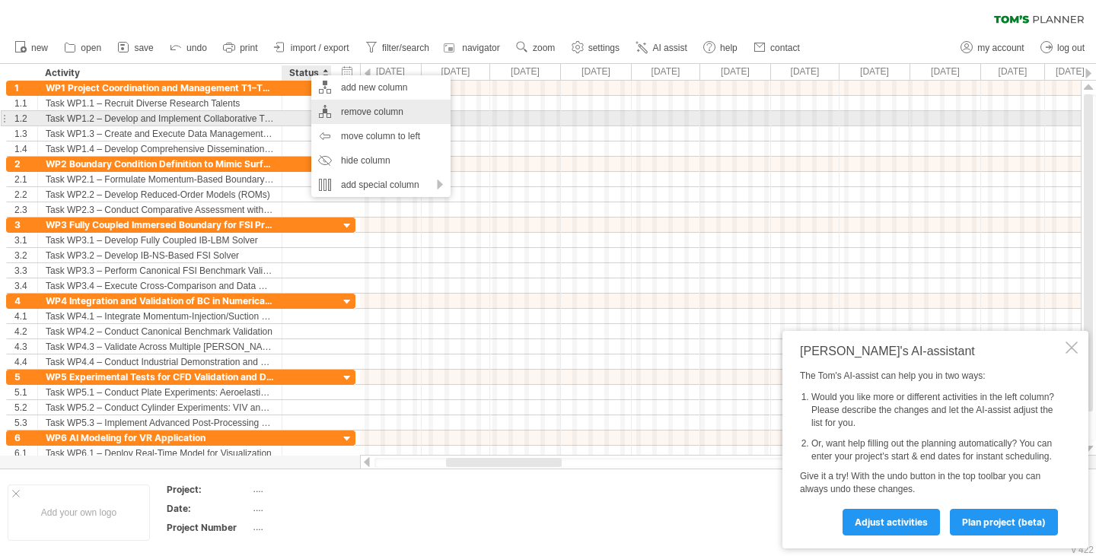
click at [375, 114] on div "remove column" at bounding box center [380, 112] width 139 height 24
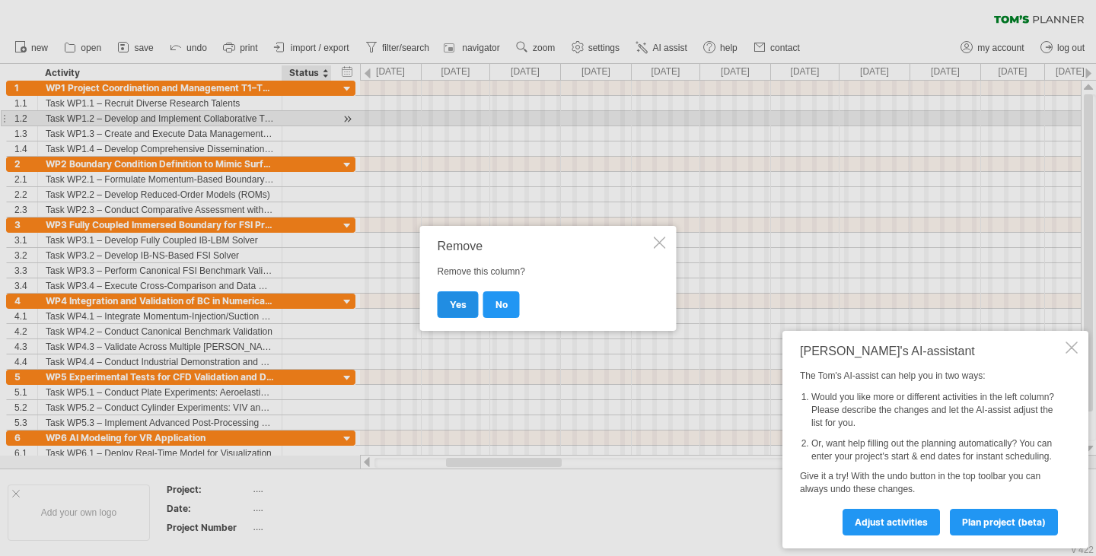
click at [451, 303] on span "yes" at bounding box center [458, 304] width 17 height 11
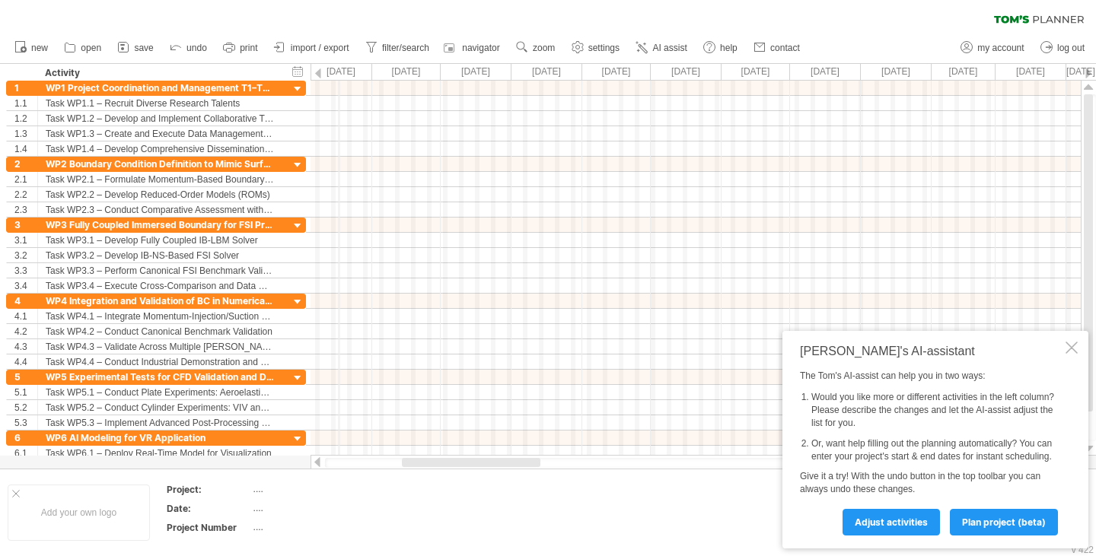
click at [339, 72] on div "[DATE]" at bounding box center [336, 72] width 71 height 16
click at [326, 70] on div "[DATE]" at bounding box center [336, 72] width 71 height 16
click at [412, 78] on div "timeline settings" at bounding box center [388, 90] width 110 height 24
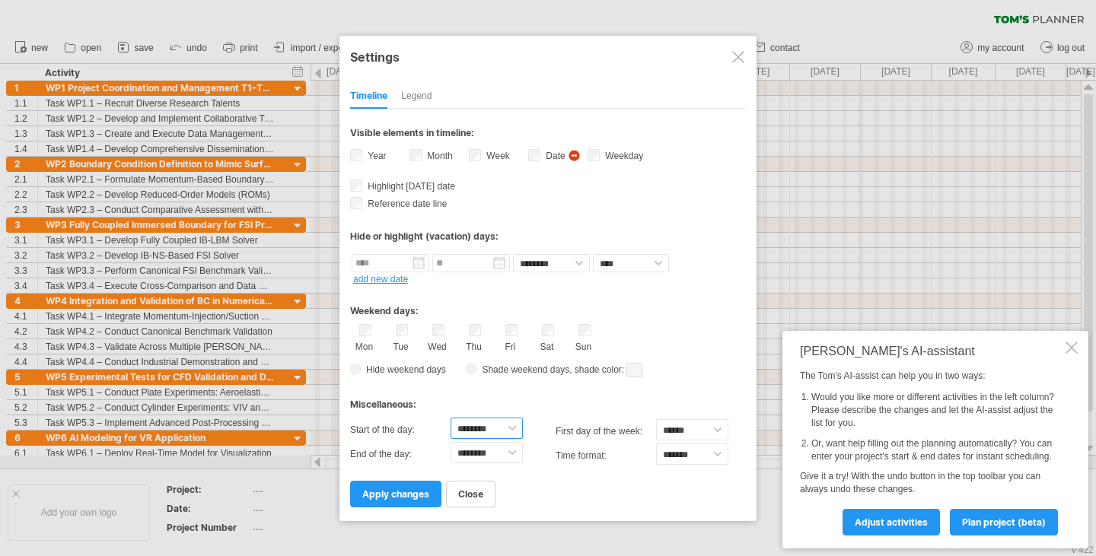
click at [508, 436] on select "******** ******** ******** ******** ******** ******** ******** ******** *******…" at bounding box center [487, 428] width 72 height 21
click at [688, 451] on select "******* *******" at bounding box center [692, 454] width 72 height 21
click at [685, 427] on select "****** ****** ********" at bounding box center [692, 429] width 72 height 21
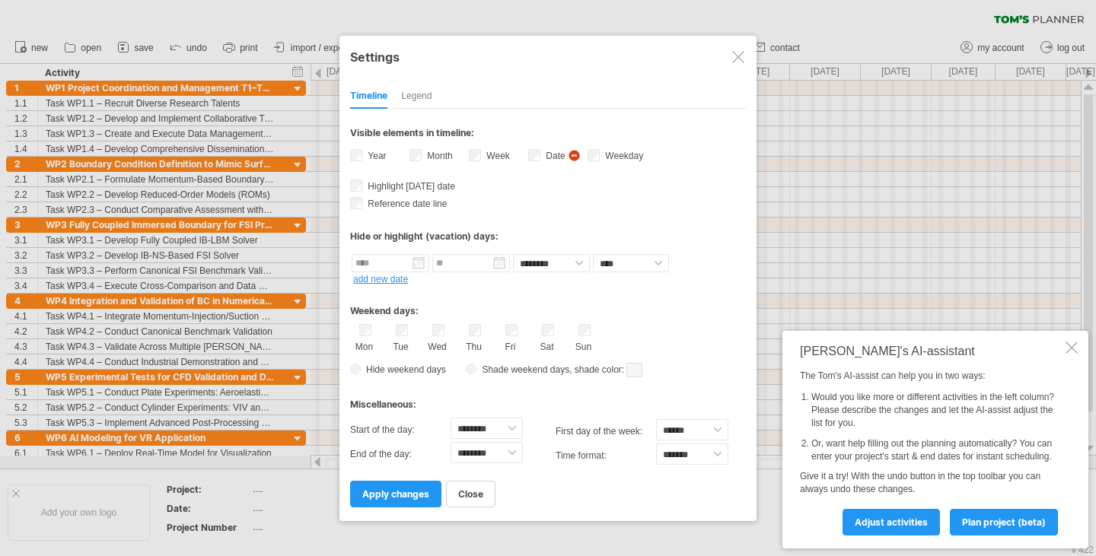
click at [576, 329] on div "Sun" at bounding box center [584, 338] width 19 height 28
click at [592, 324] on div "Sun" at bounding box center [584, 338] width 19 height 28
click at [585, 322] on div "Weekend days: Mon Tue Wed Thu Fri Sat Sun Hide weekend days" at bounding box center [548, 334] width 396 height 94
click at [384, 493] on span "apply changes" at bounding box center [395, 494] width 67 height 11
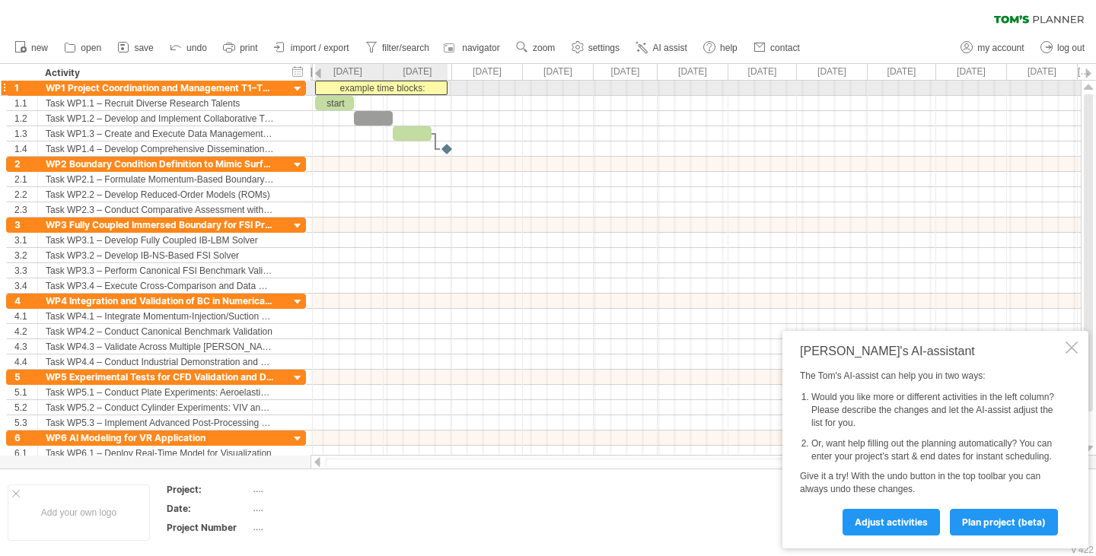
click at [390, 82] on div "example time blocks:" at bounding box center [381, 88] width 132 height 14
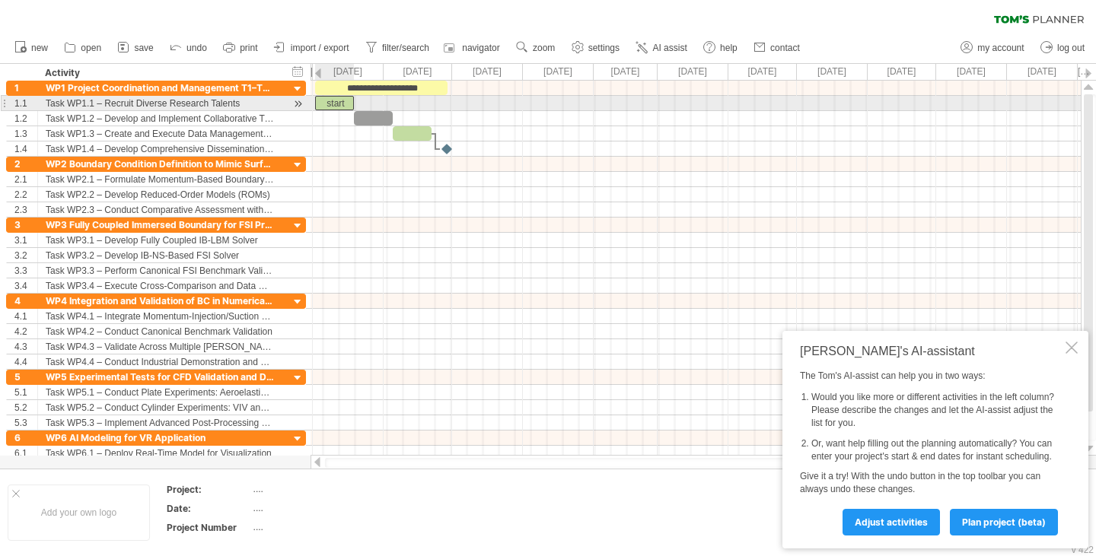
click at [340, 103] on div "start" at bounding box center [334, 103] width 39 height 14
click at [340, 103] on div "****" at bounding box center [334, 103] width 39 height 14
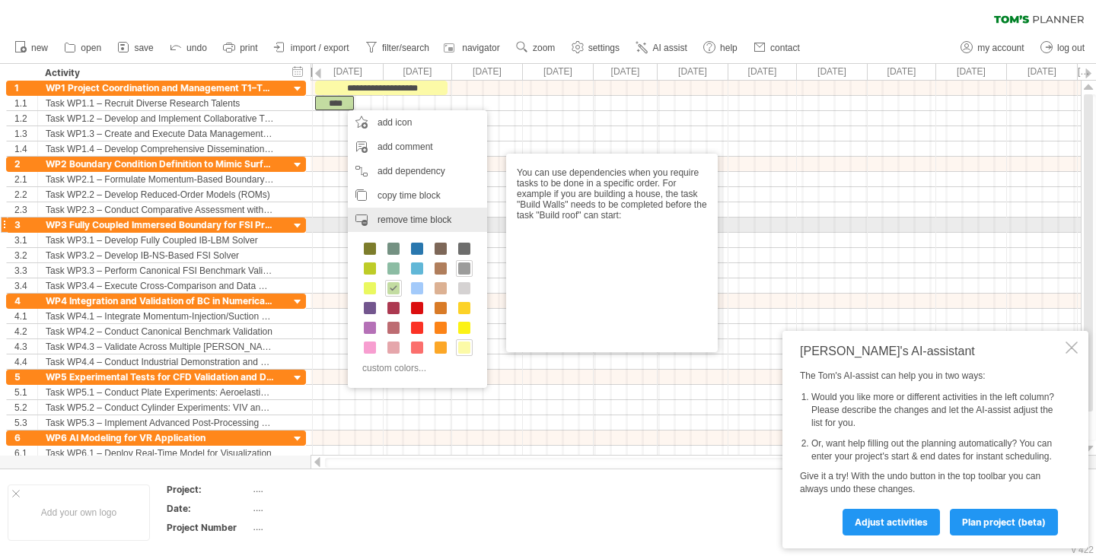
click at [409, 219] on span "remove time block" at bounding box center [415, 220] width 74 height 11
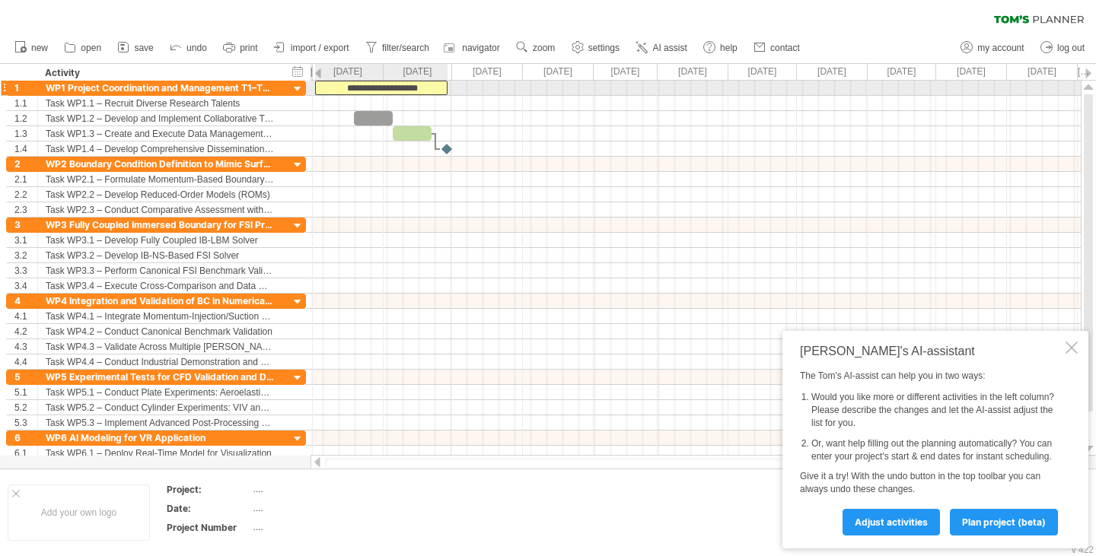
click at [377, 88] on div "**********" at bounding box center [381, 88] width 132 height 14
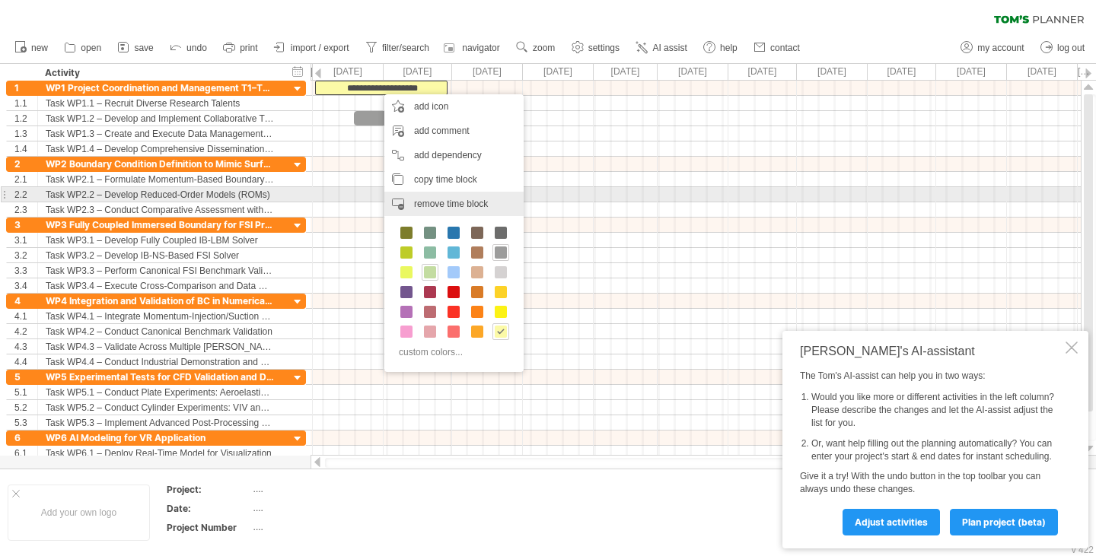
click at [442, 199] on span "remove time block" at bounding box center [451, 204] width 74 height 11
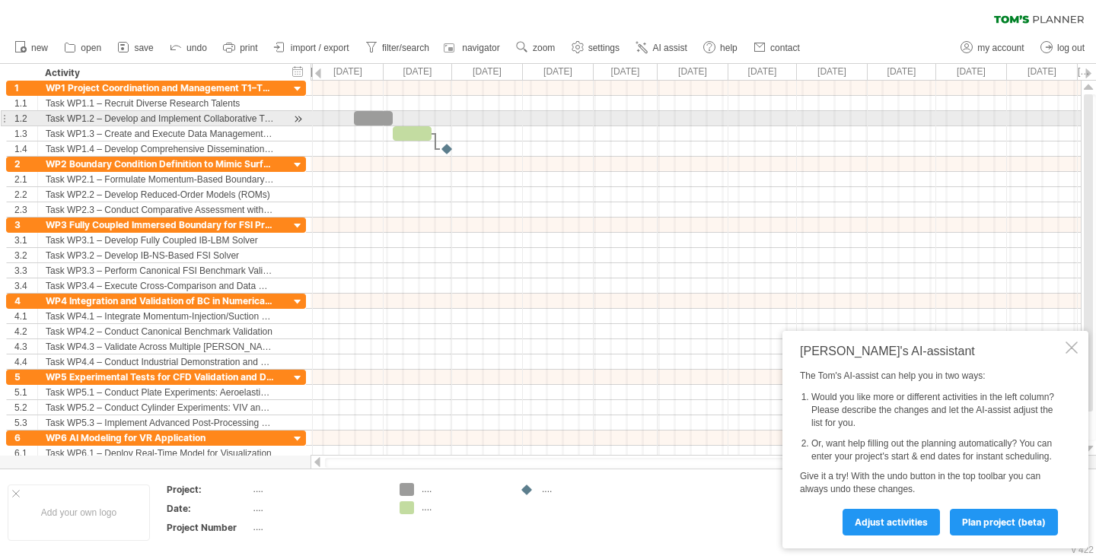
click at [367, 116] on div at bounding box center [373, 118] width 39 height 14
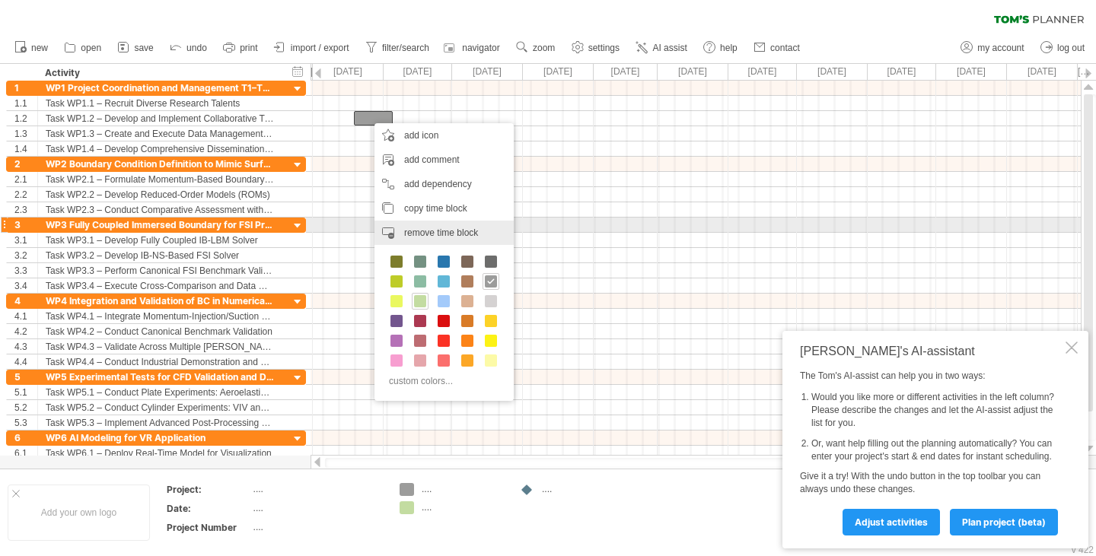
click at [449, 225] on div "remove time block remove selected items" at bounding box center [444, 233] width 139 height 24
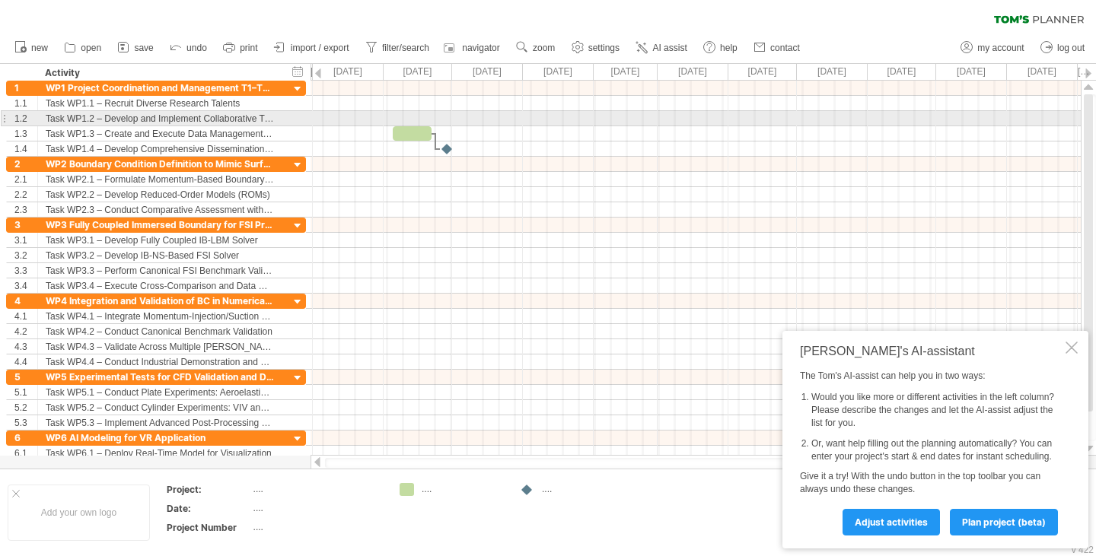
click at [404, 127] on div at bounding box center [412, 133] width 39 height 14
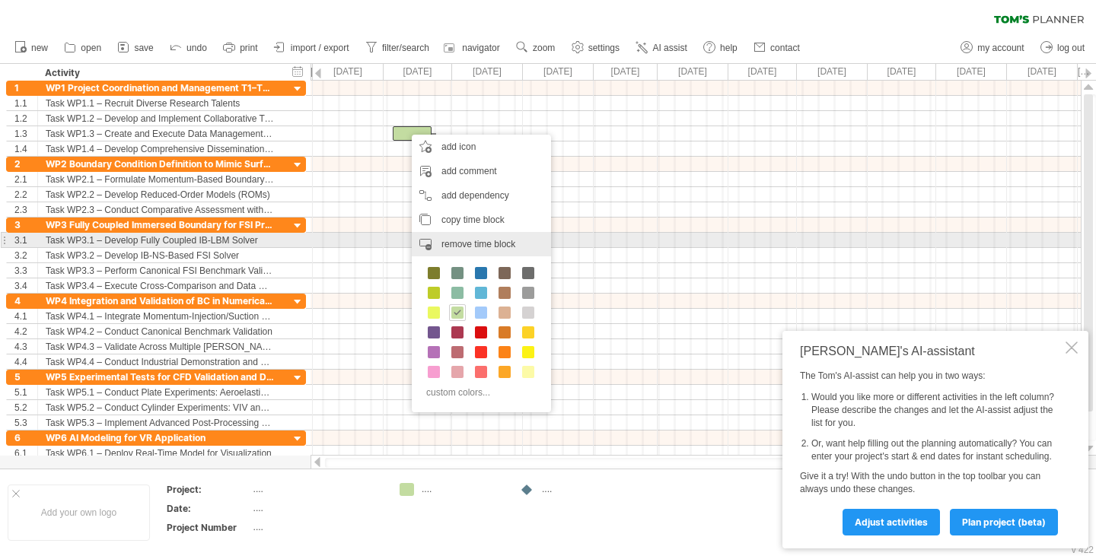
click at [480, 241] on span "remove time block" at bounding box center [479, 244] width 74 height 11
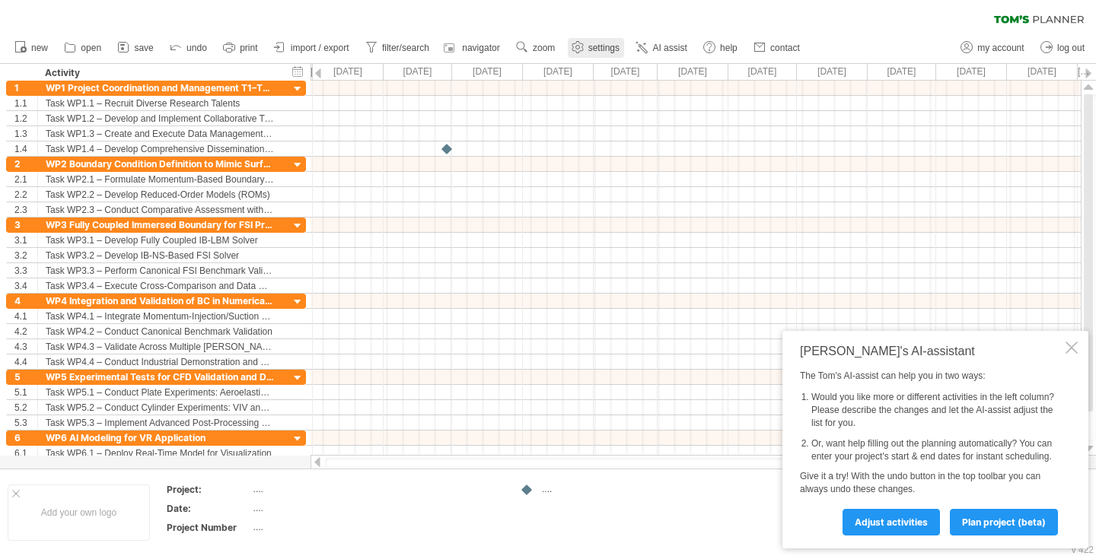
click at [618, 48] on span "settings" at bounding box center [603, 48] width 31 height 11
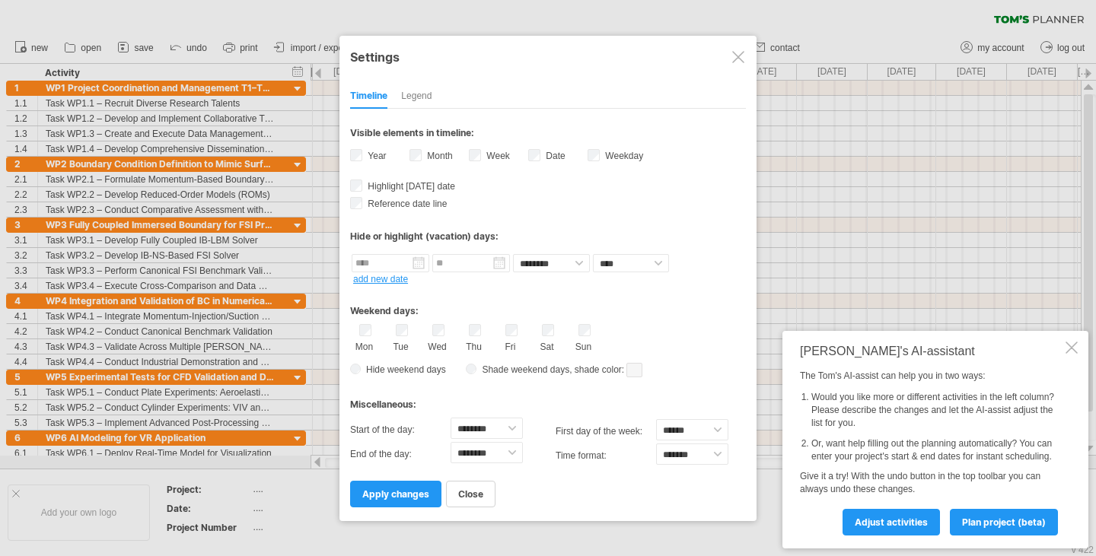
click at [422, 93] on div "Legend" at bounding box center [416, 97] width 30 height 24
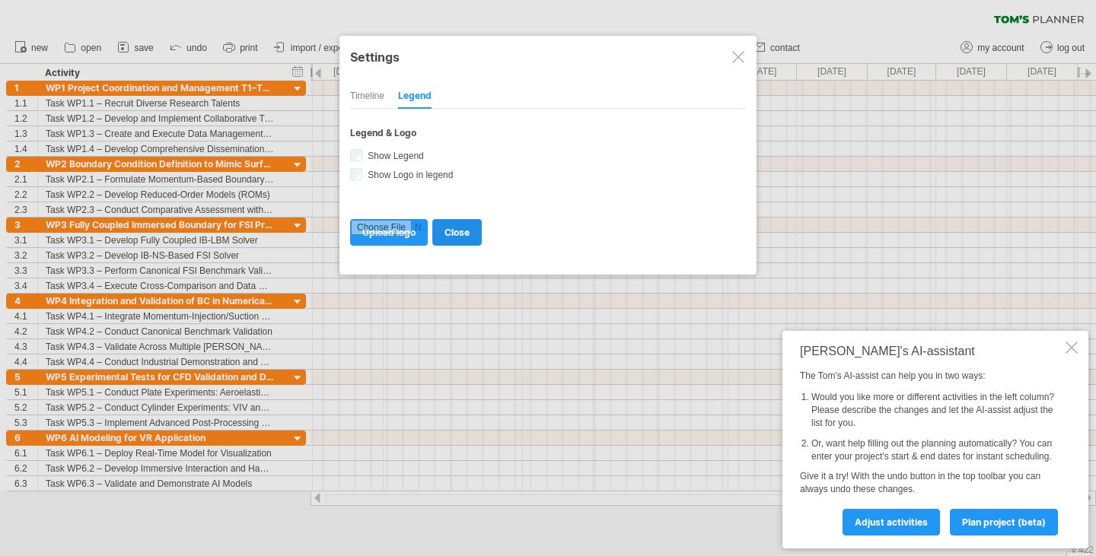
click at [465, 223] on link "close" at bounding box center [456, 232] width 49 height 27
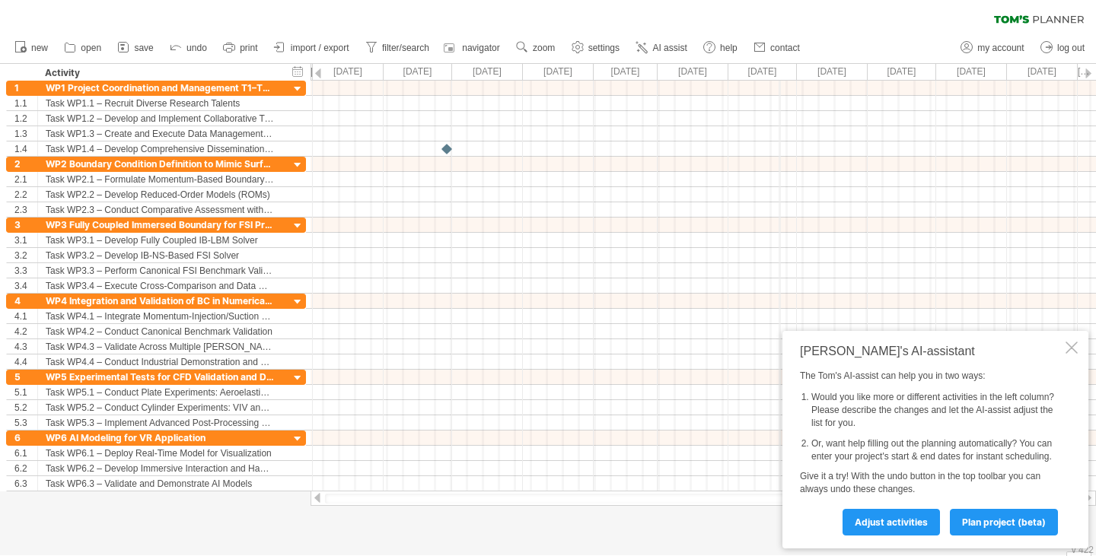
click at [778, 68] on div "[DATE]" at bounding box center [763, 72] width 69 height 16
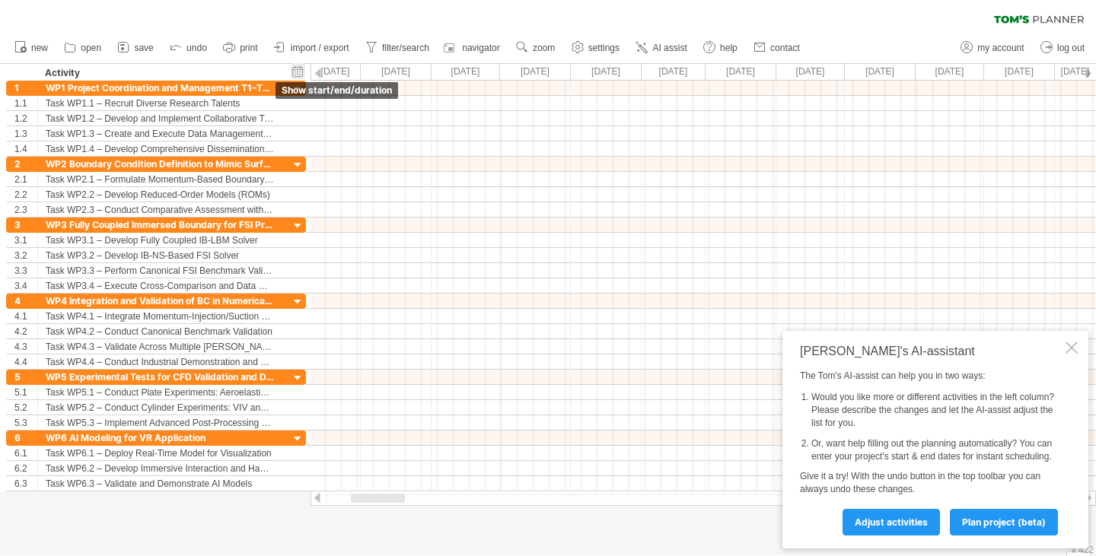
click at [298, 69] on div "hide start/end/duration show start/end/duration" at bounding box center [298, 71] width 14 height 16
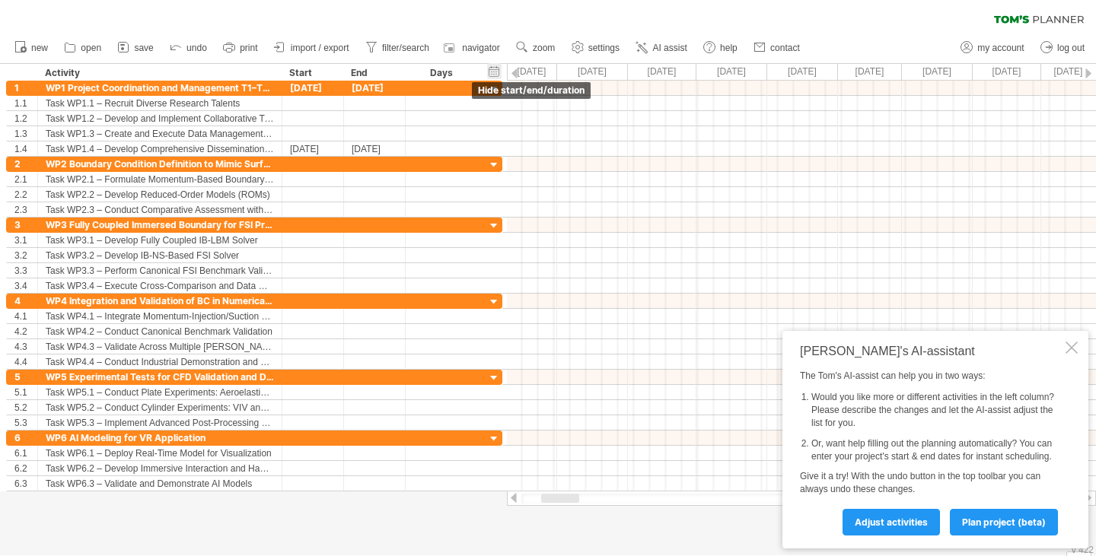
click at [493, 73] on div "hide start/end/duration show start/end/duration" at bounding box center [494, 71] width 14 height 16
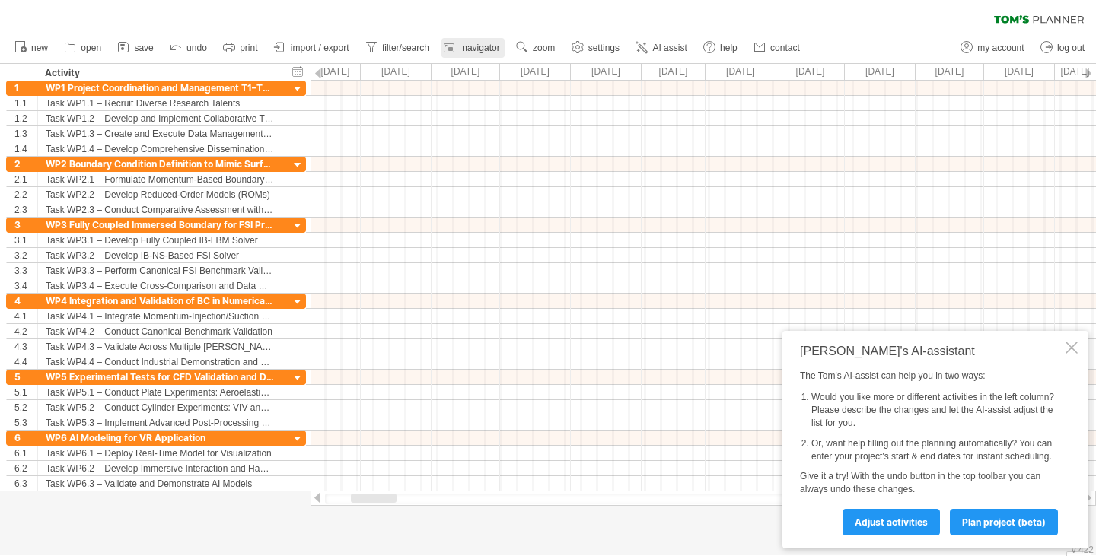
click at [478, 52] on span "navigator" at bounding box center [480, 48] width 37 height 11
click at [397, 53] on link "filter/search" at bounding box center [398, 48] width 72 height 20
type input "**********"
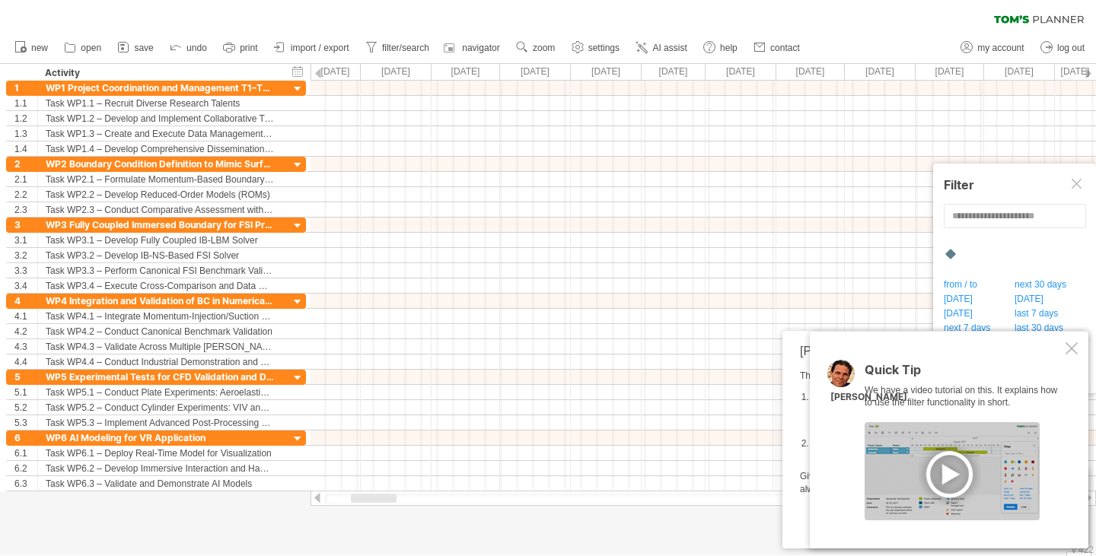
click at [595, 37] on ul "new open" at bounding box center [406, 48] width 799 height 32
click at [592, 47] on span "settings" at bounding box center [603, 48] width 31 height 11
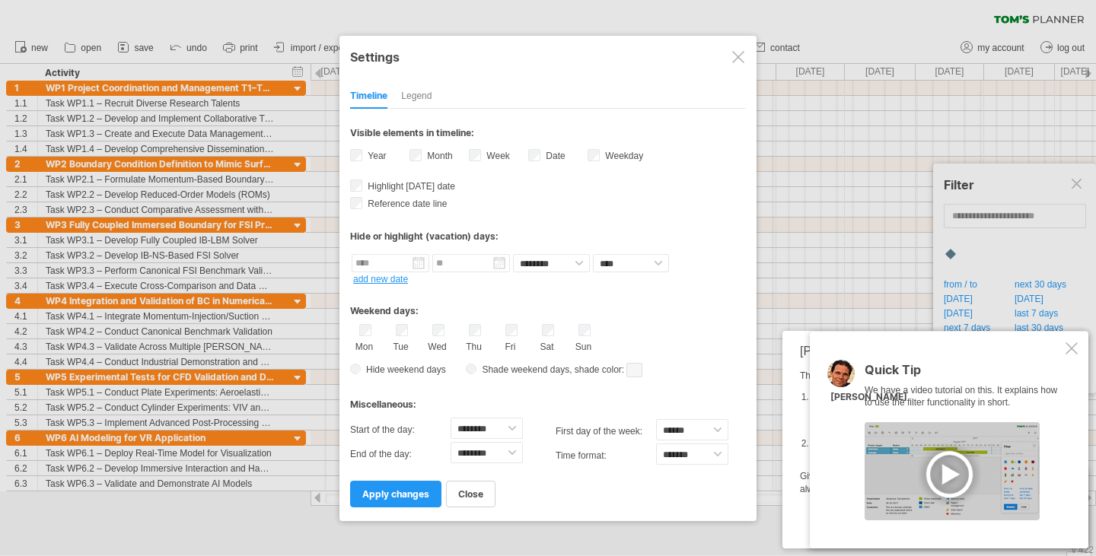
click at [358, 281] on link "add new date" at bounding box center [380, 279] width 55 height 11
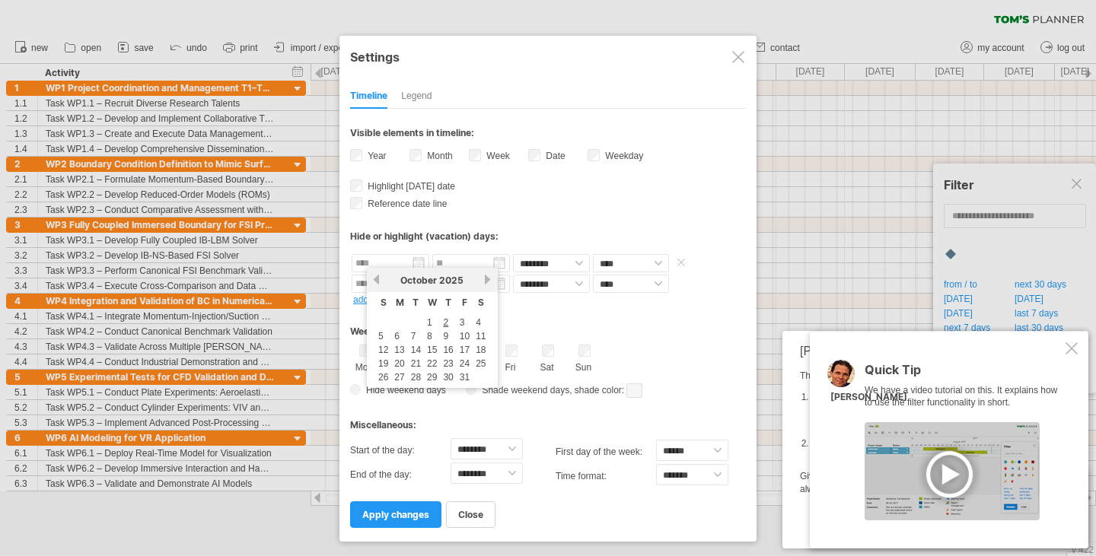
click at [368, 266] on input "text" at bounding box center [391, 263] width 78 height 18
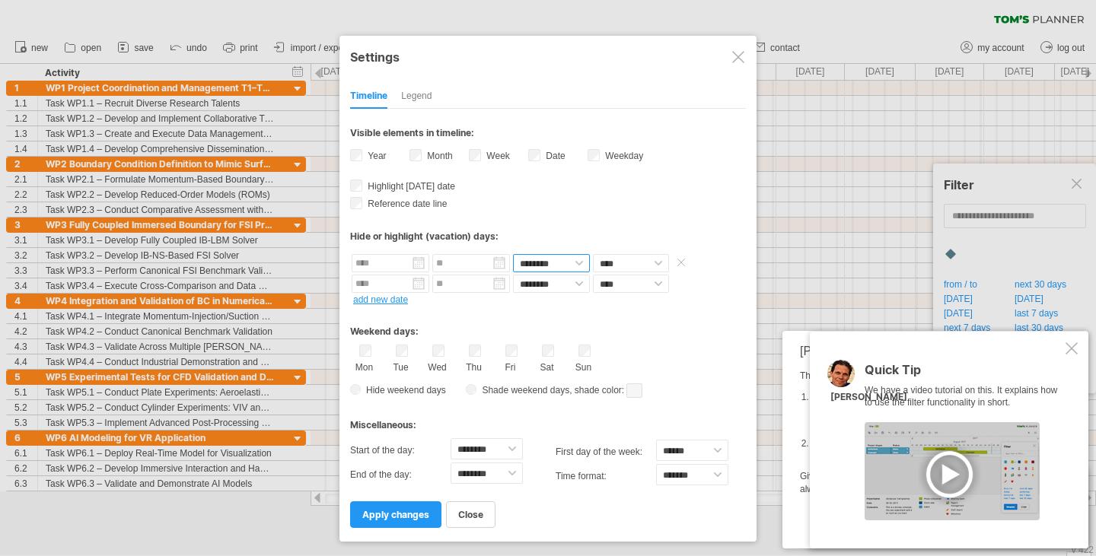
click at [560, 264] on select "******** ********" at bounding box center [551, 263] width 77 height 18
click at [561, 264] on select "******** ********" at bounding box center [551, 263] width 77 height 18
click at [607, 263] on select "**** *****" at bounding box center [631, 263] width 76 height 18
click at [608, 261] on select "**** *****" at bounding box center [631, 263] width 76 height 18
click at [569, 259] on select "******** ********" at bounding box center [551, 263] width 77 height 18
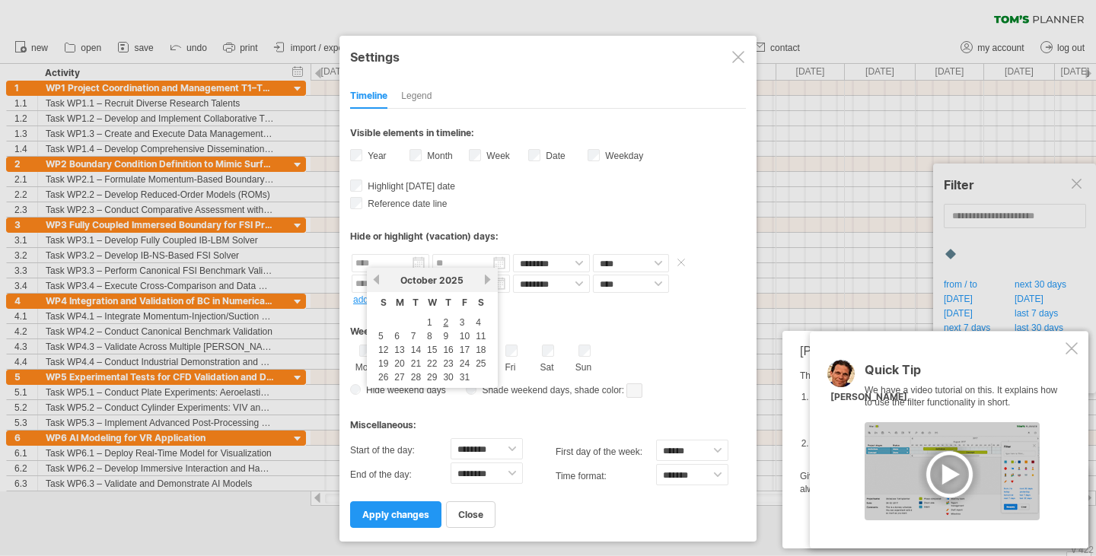
click at [373, 259] on input "text" at bounding box center [391, 263] width 78 height 18
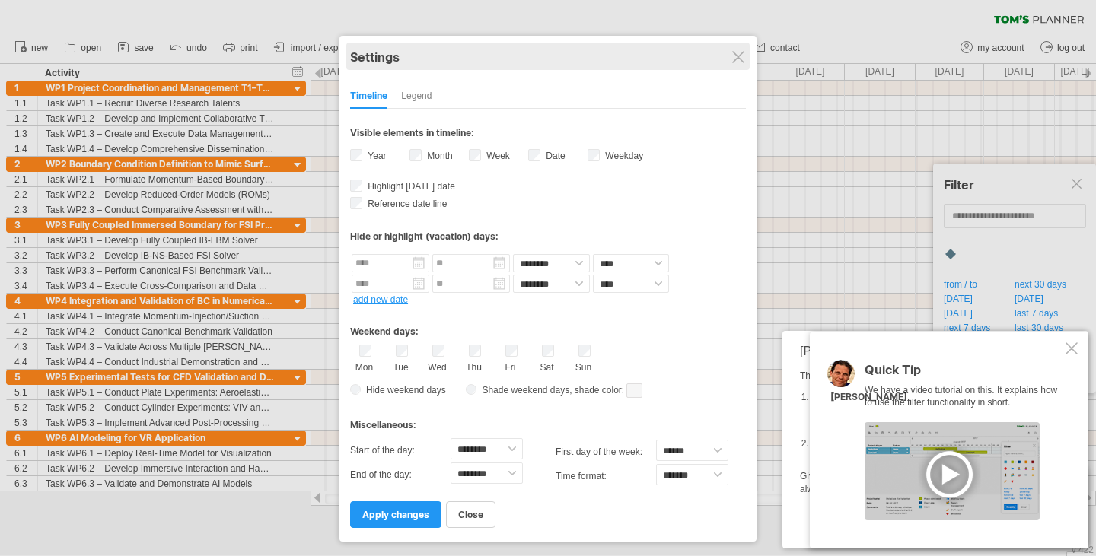
click at [729, 65] on div "Settings" at bounding box center [548, 56] width 396 height 27
